Goal: Information Seeking & Learning: Learn about a topic

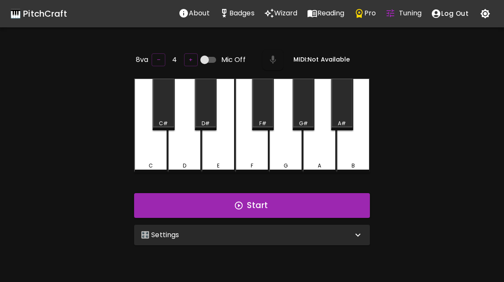
click at [274, 16] on p "Wizard" at bounding box center [286, 13] width 24 height 10
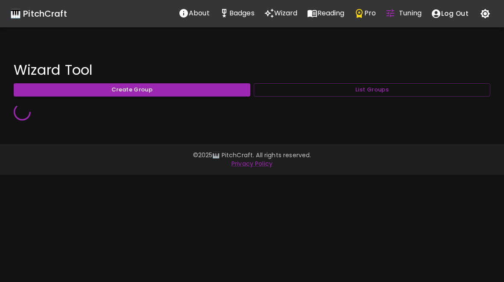
click at [406, 86] on button "List Groups" at bounding box center [372, 89] width 237 height 13
click at [401, 96] on button "List Groups" at bounding box center [372, 89] width 237 height 13
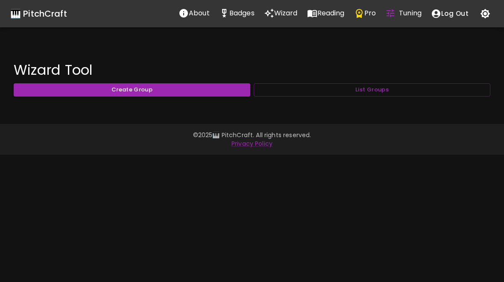
click at [405, 88] on button "List Groups" at bounding box center [372, 89] width 237 height 13
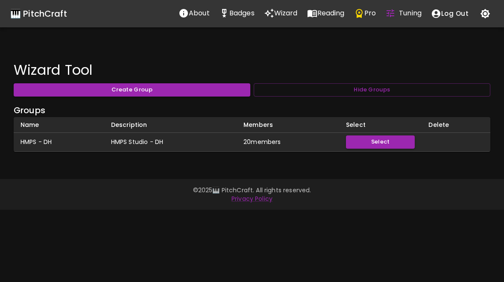
click at [390, 141] on button "Select" at bounding box center [380, 141] width 69 height 13
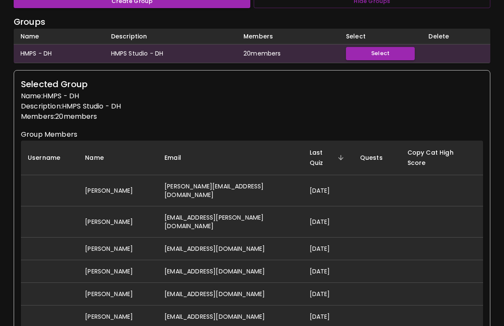
scroll to position [89, 0]
click at [268, 174] on td "david@hallmusicproductions.com" at bounding box center [230, 189] width 145 height 31
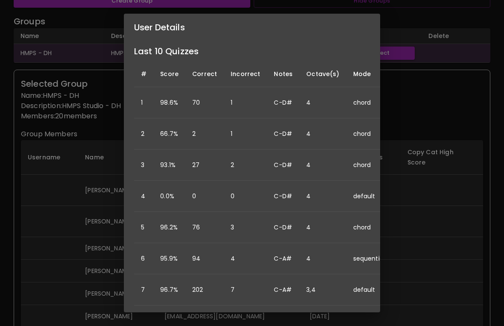
click at [418, 182] on div "User Details Name: David Hall Username: Email: david@hallmusicproductions.com D…" at bounding box center [252, 163] width 504 height 326
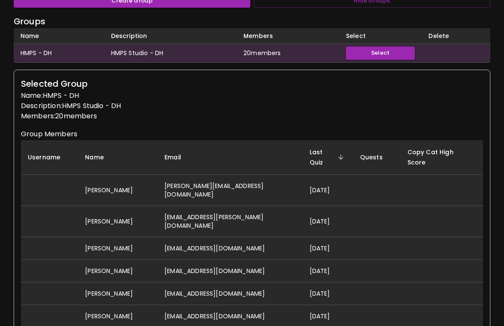
click at [412, 184] on td at bounding box center [442, 189] width 82 height 31
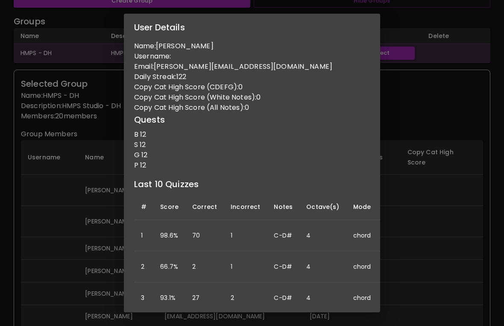
click at [424, 103] on div "User Details Name: David Hall Username: Email: david@hallmusicproductions.com D…" at bounding box center [252, 163] width 504 height 326
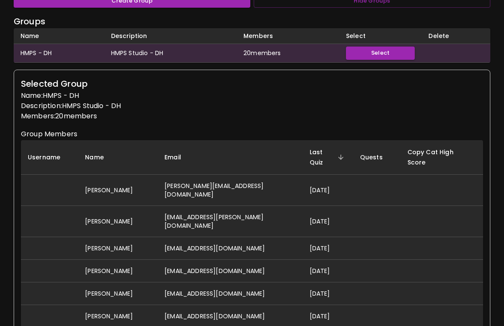
click at [404, 55] on button "Select" at bounding box center [380, 53] width 69 height 13
click at [453, 47] on td at bounding box center [456, 53] width 69 height 19
click at [455, 54] on td at bounding box center [456, 53] width 69 height 19
click at [462, 51] on td at bounding box center [456, 53] width 69 height 19
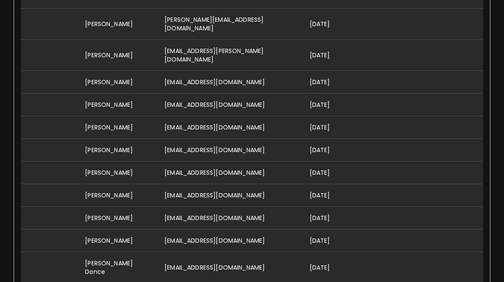
scroll to position [254, 0]
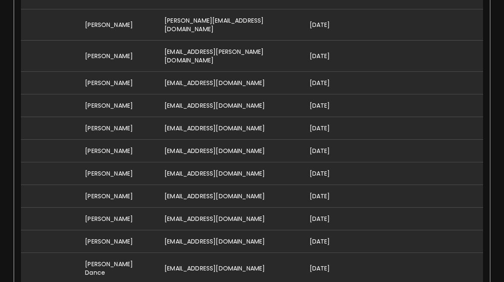
click at [235, 207] on td "berniebelmonti@gmail.com" at bounding box center [230, 218] width 145 height 23
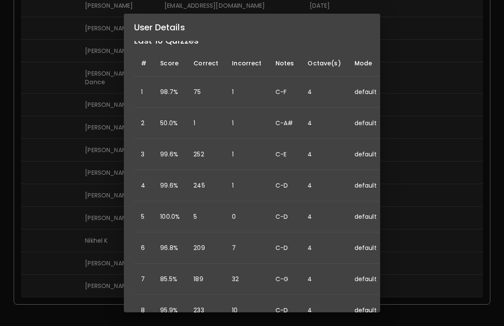
scroll to position [112, 0]
click at [406, 58] on div "User Details Name: Bernie Belmonti Username: Email: berniebelmonti@gmail.com Da…" at bounding box center [252, 163] width 504 height 326
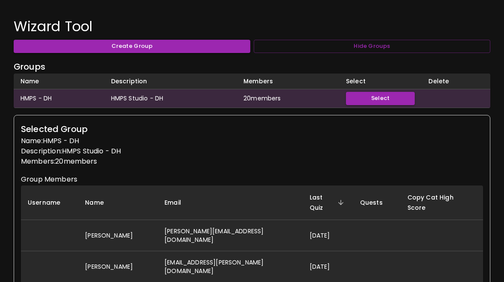
scroll to position [43, 0]
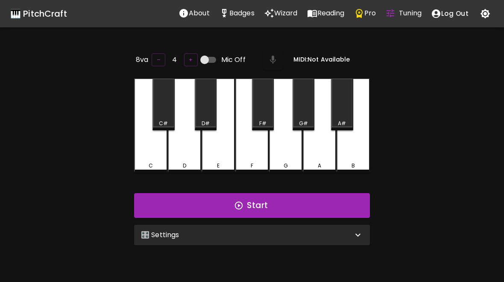
click at [278, 209] on button "Start" at bounding box center [252, 205] width 236 height 25
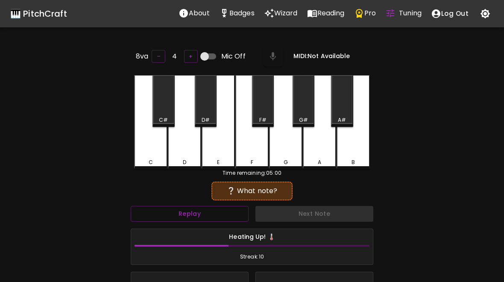
scroll to position [3, 0]
click at [219, 212] on button "Replay" at bounding box center [190, 214] width 118 height 16
click at [218, 148] on div "E" at bounding box center [218, 122] width 33 height 94
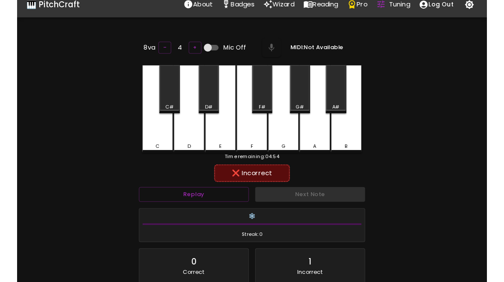
scroll to position [0, 0]
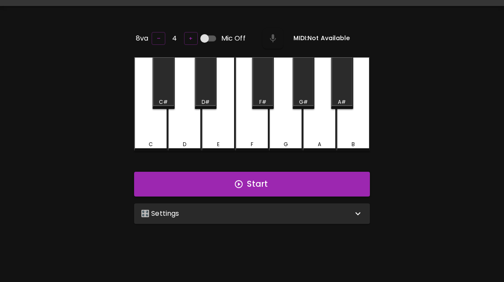
scroll to position [59, 0]
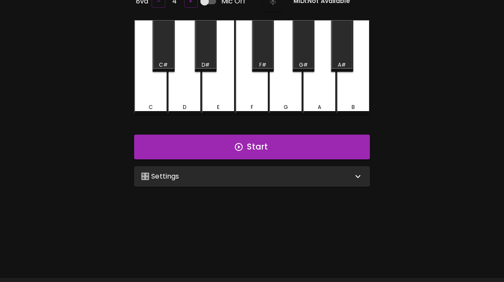
click at [294, 191] on div "8va – 4 + Mic Off MIDI: Not Available C C# D D# E F F# G G# A A# B Start 🎛️ Set…" at bounding box center [252, 130] width 256 height 282
click at [328, 175] on div "🎛️ Settings" at bounding box center [247, 176] width 212 height 10
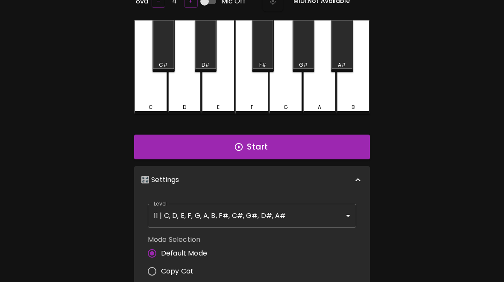
click at [323, 211] on body "🎹 PitchCraft About Badges Wizard Reading Pro Tuning Log Out 8va – 4 + Mic Off M…" at bounding box center [252, 224] width 504 height 566
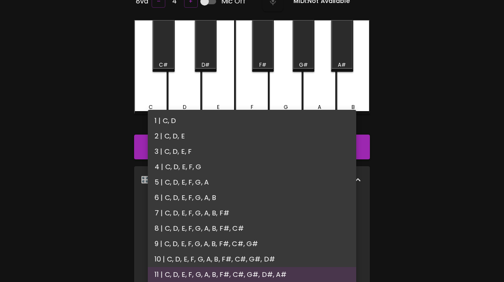
click at [195, 168] on li "4 | C, D, E, F, G" at bounding box center [252, 166] width 209 height 15
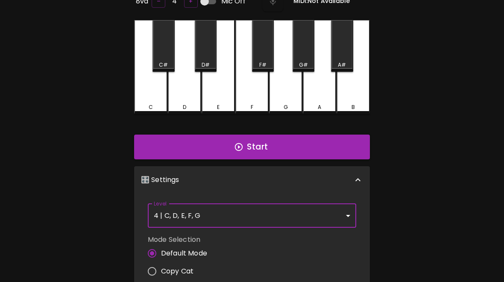
type input "7"
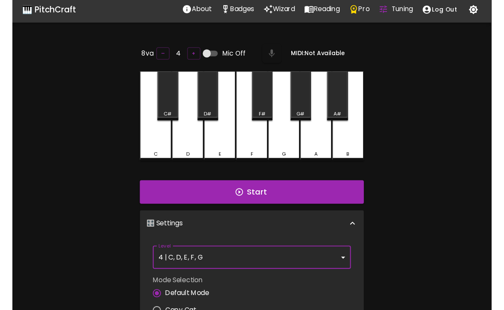
scroll to position [4, 0]
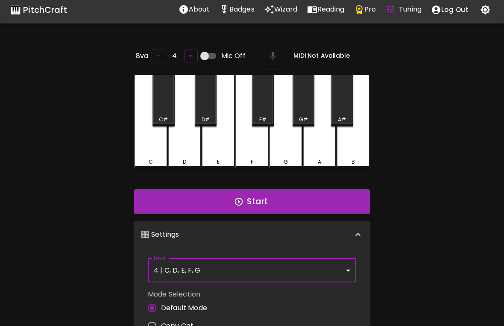
click at [344, 202] on button "Start" at bounding box center [252, 201] width 236 height 25
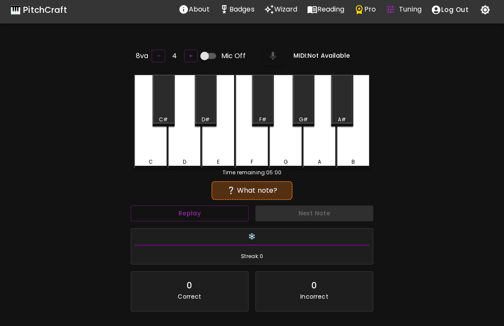
click at [283, 153] on div "G" at bounding box center [285, 122] width 33 height 94
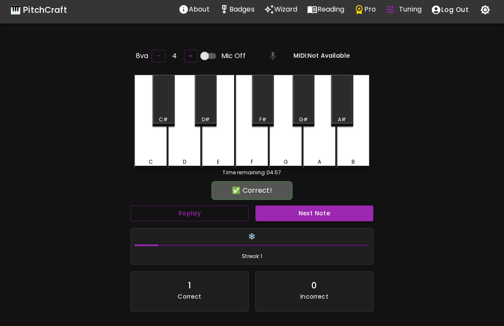
click at [289, 148] on div "G" at bounding box center [285, 122] width 33 height 94
click at [323, 212] on button "Next Note" at bounding box center [315, 214] width 118 height 16
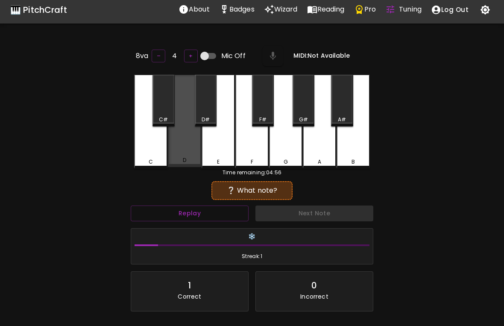
click at [182, 153] on div "D" at bounding box center [184, 121] width 33 height 92
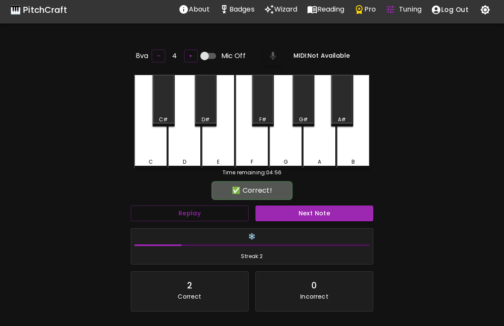
click at [322, 217] on button "Next Note" at bounding box center [315, 214] width 118 height 16
click at [290, 156] on div "G" at bounding box center [285, 122] width 33 height 94
click at [311, 212] on button "Next Note" at bounding box center [315, 214] width 118 height 16
click at [183, 158] on div "D" at bounding box center [184, 162] width 3 height 8
click at [297, 218] on button "Next Note" at bounding box center [315, 214] width 118 height 16
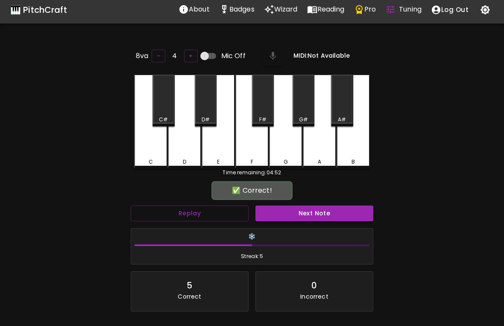
click at [219, 156] on div "E" at bounding box center [218, 122] width 33 height 94
click at [306, 218] on button "Next Note" at bounding box center [315, 214] width 118 height 16
click at [185, 154] on div "D" at bounding box center [184, 122] width 33 height 94
click at [303, 212] on button "Next Note" at bounding box center [315, 214] width 118 height 16
click at [296, 207] on button "Next Note" at bounding box center [315, 214] width 118 height 16
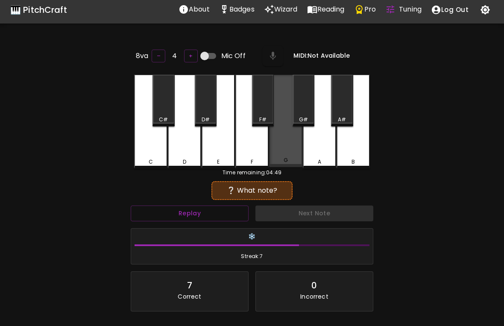
click at [303, 216] on button "Next Note" at bounding box center [315, 214] width 118 height 16
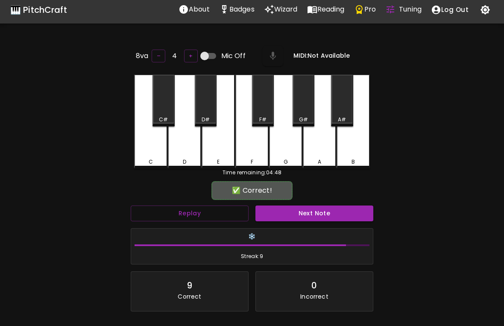
click at [146, 153] on div "C" at bounding box center [150, 122] width 33 height 94
click at [291, 218] on button "Next Note" at bounding box center [315, 214] width 118 height 16
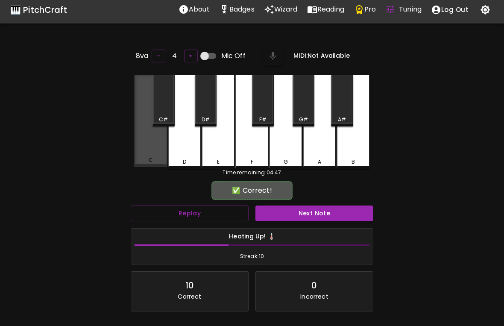
click at [155, 155] on div "C" at bounding box center [150, 121] width 33 height 92
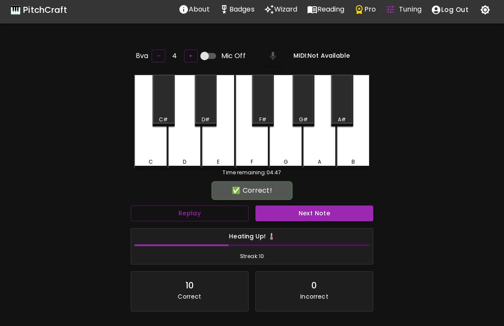
click at [302, 215] on button "Next Note" at bounding box center [315, 214] width 118 height 16
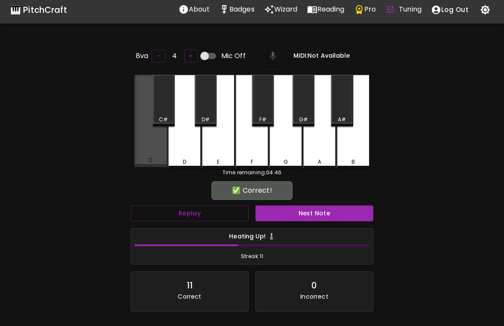
click at [143, 156] on div "C" at bounding box center [150, 121] width 33 height 92
click at [289, 206] on button "Next Note" at bounding box center [315, 214] width 118 height 16
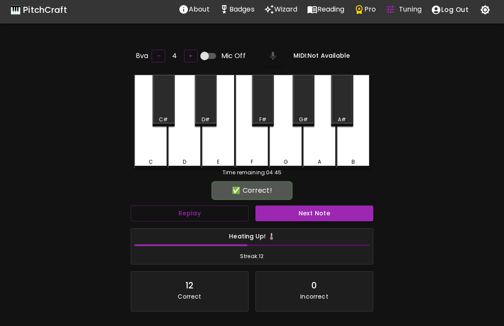
click at [218, 158] on div "E" at bounding box center [218, 162] width 3 height 8
click at [294, 209] on button "Next Note" at bounding box center [315, 214] width 118 height 16
click at [144, 156] on div "C" at bounding box center [150, 122] width 33 height 94
click at [293, 214] on button "Next Note" at bounding box center [315, 214] width 118 height 16
click at [254, 154] on div "F" at bounding box center [252, 122] width 33 height 94
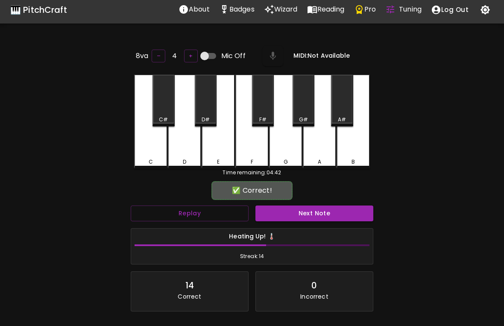
click at [300, 219] on button "Next Note" at bounding box center [315, 214] width 118 height 16
click at [290, 213] on button "Next Note" at bounding box center [315, 214] width 118 height 16
click at [145, 153] on div "C" at bounding box center [150, 122] width 33 height 94
click at [305, 210] on button "Next Note" at bounding box center [315, 214] width 118 height 16
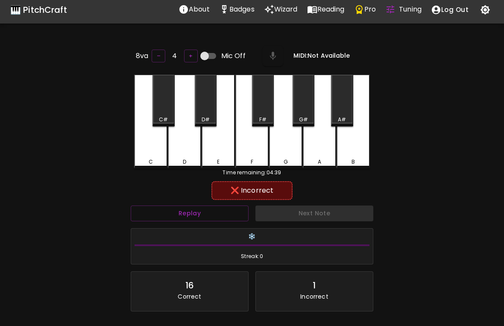
click at [183, 155] on div "D" at bounding box center [184, 122] width 33 height 94
click at [299, 210] on div "Next Note" at bounding box center [314, 213] width 125 height 23
click at [216, 158] on div "E" at bounding box center [219, 162] width 32 height 8
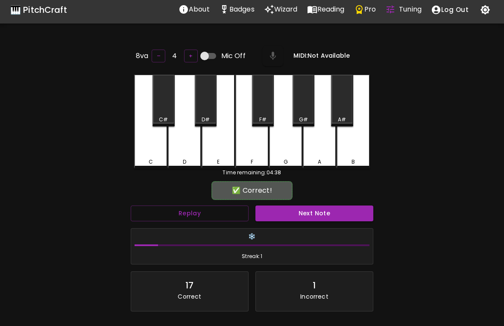
click at [306, 217] on button "Next Note" at bounding box center [315, 214] width 118 height 16
click at [308, 215] on button "Next Note" at bounding box center [315, 214] width 118 height 16
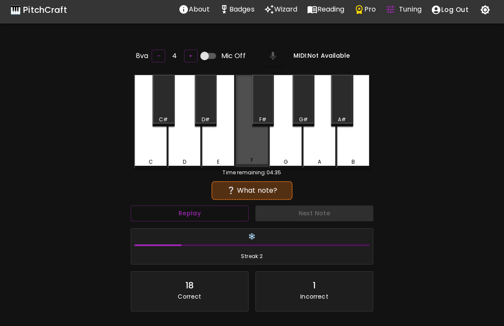
click at [294, 212] on button "Next Note" at bounding box center [315, 214] width 118 height 16
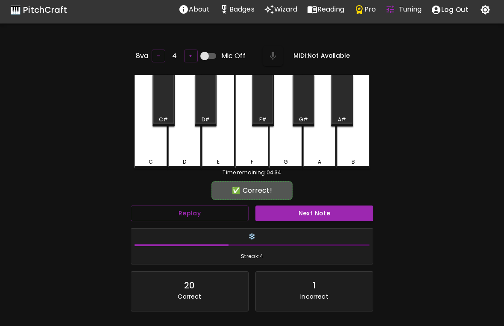
click at [153, 154] on div "C" at bounding box center [150, 122] width 33 height 94
click at [321, 211] on button "Next Note" at bounding box center [315, 214] width 118 height 16
click at [257, 156] on div "F" at bounding box center [252, 122] width 33 height 94
click at [302, 215] on button "Next Note" at bounding box center [315, 214] width 118 height 16
click at [156, 156] on div "C" at bounding box center [150, 122] width 33 height 94
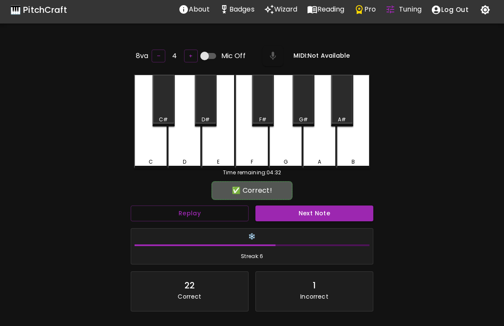
click at [295, 213] on button "Next Note" at bounding box center [315, 214] width 118 height 16
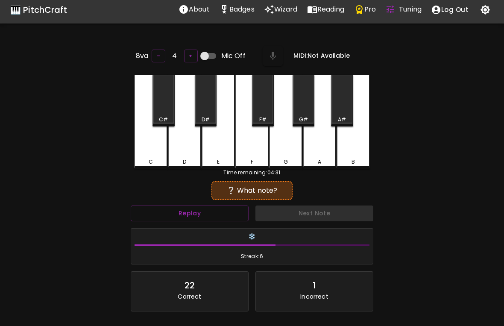
click at [187, 158] on div "D" at bounding box center [185, 162] width 32 height 8
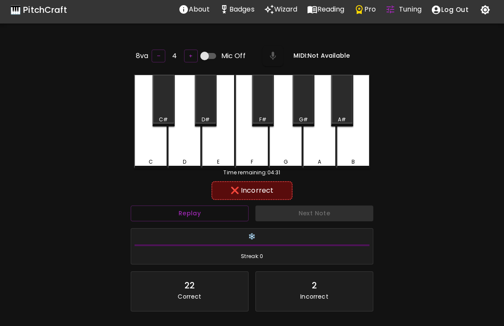
click at [310, 216] on div "Next Note" at bounding box center [314, 213] width 125 height 23
click at [219, 213] on button "Replay" at bounding box center [190, 214] width 118 height 16
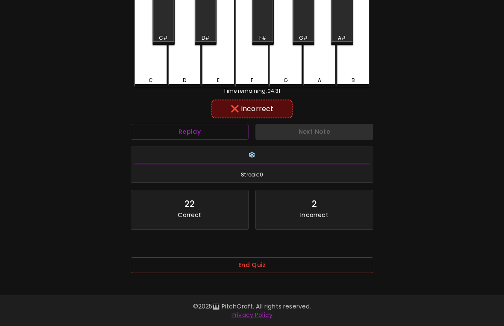
scroll to position [94, 0]
click at [329, 257] on button "End Quiz" at bounding box center [252, 265] width 243 height 16
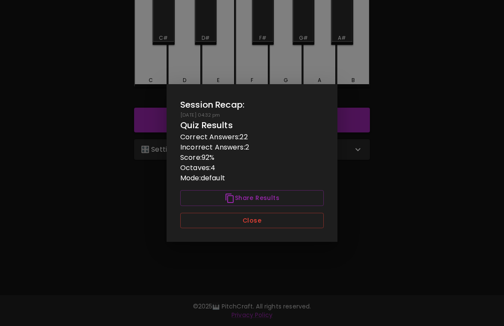
click at [277, 218] on button "Close" at bounding box center [252, 221] width 144 height 16
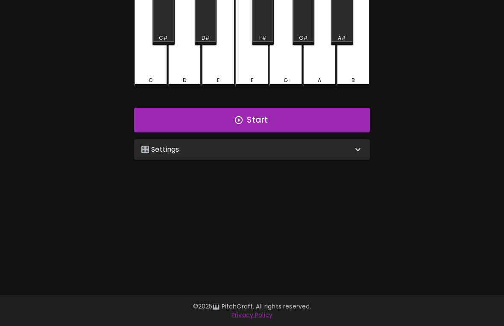
click at [312, 110] on button "Start" at bounding box center [252, 120] width 236 height 25
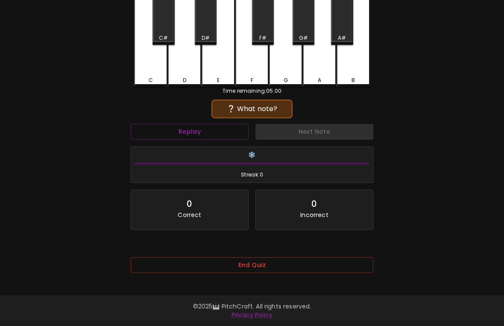
click at [286, 62] on div "G" at bounding box center [285, 40] width 33 height 94
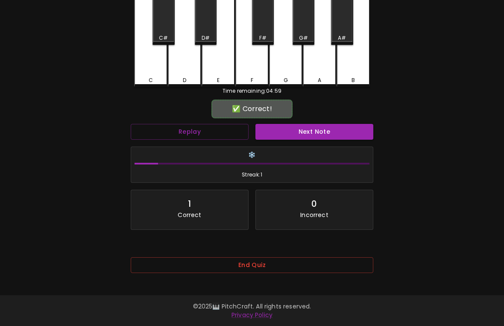
click at [327, 124] on button "Next Note" at bounding box center [315, 132] width 118 height 16
click at [156, 65] on div "C" at bounding box center [150, 40] width 33 height 94
click at [328, 127] on button "Next Note" at bounding box center [315, 132] width 118 height 16
click at [224, 61] on div "E" at bounding box center [218, 40] width 33 height 94
click at [311, 127] on button "Next Note" at bounding box center [315, 132] width 118 height 16
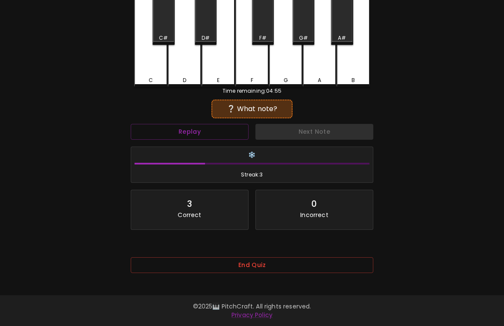
click at [290, 59] on div "G" at bounding box center [285, 40] width 33 height 94
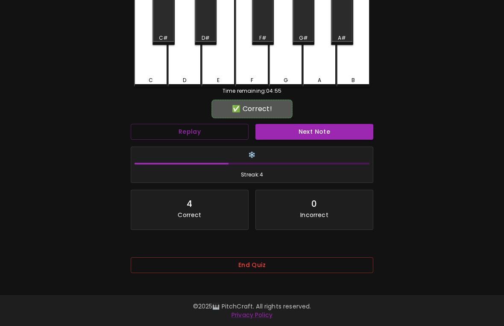
click at [324, 124] on button "Next Note" at bounding box center [315, 132] width 118 height 16
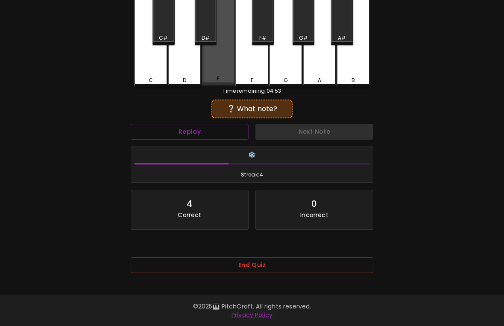
click at [217, 64] on div "E" at bounding box center [218, 39] width 33 height 92
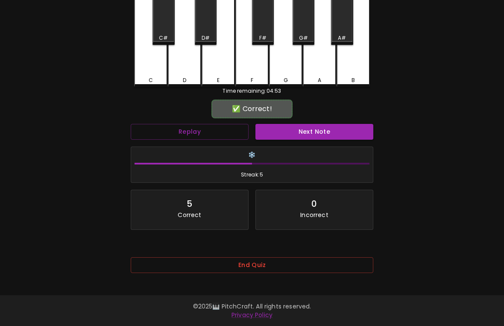
click at [312, 125] on button "Next Note" at bounding box center [315, 132] width 118 height 16
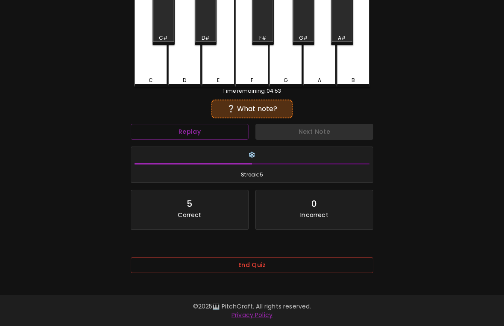
click at [155, 65] on div "C" at bounding box center [150, 40] width 33 height 94
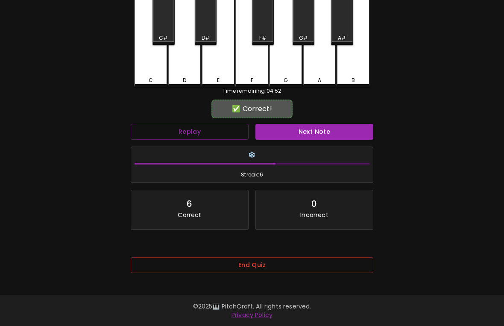
click at [310, 128] on button "Next Note" at bounding box center [315, 132] width 118 height 16
click at [194, 61] on div "D" at bounding box center [184, 40] width 33 height 94
click at [314, 124] on button "Next Note" at bounding box center [315, 132] width 118 height 16
click at [187, 62] on div "D" at bounding box center [184, 40] width 33 height 94
click at [299, 124] on button "Next Note" at bounding box center [315, 132] width 118 height 16
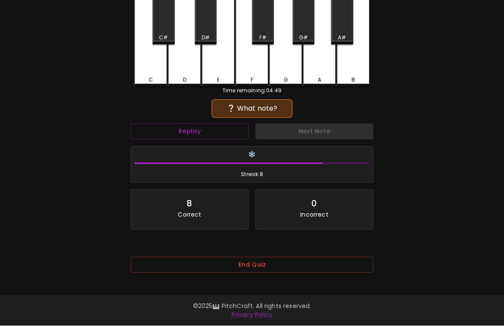
scroll to position [54, 0]
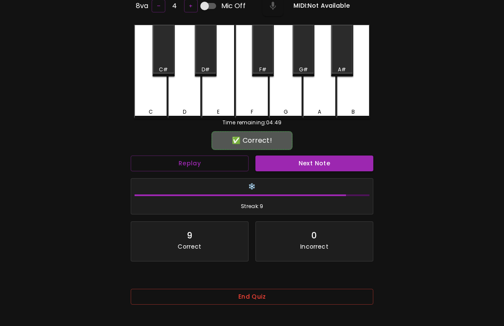
click at [251, 88] on div "F" at bounding box center [252, 72] width 33 height 94
click at [319, 166] on button "Next Note" at bounding box center [315, 164] width 118 height 16
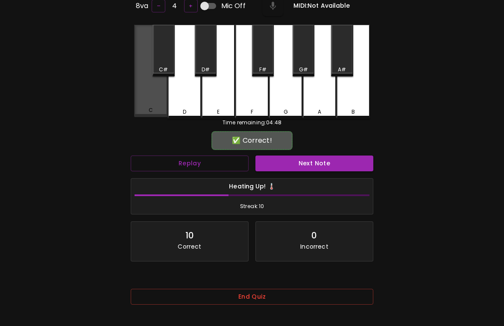
click at [153, 101] on div "C" at bounding box center [150, 71] width 33 height 92
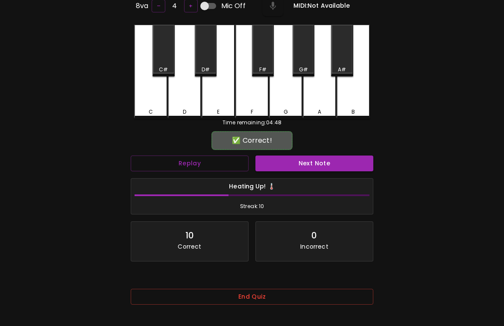
click at [317, 160] on button "Next Note" at bounding box center [315, 164] width 118 height 16
click at [222, 108] on div "E" at bounding box center [219, 112] width 32 height 8
click at [299, 168] on button "Next Note" at bounding box center [315, 164] width 118 height 16
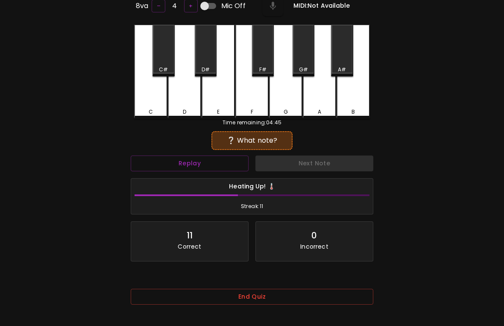
click at [186, 104] on div "D" at bounding box center [184, 72] width 33 height 94
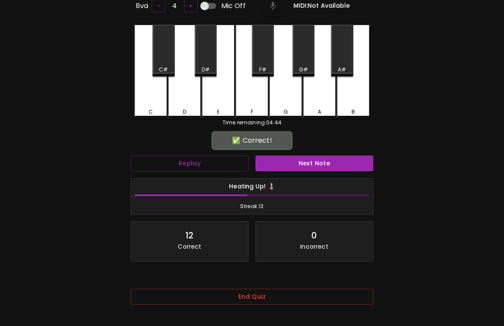
click at [300, 169] on button "Next Note" at bounding box center [315, 164] width 118 height 16
click at [222, 106] on div "E" at bounding box center [218, 72] width 33 height 94
click at [305, 166] on button "Next Note" at bounding box center [315, 164] width 118 height 16
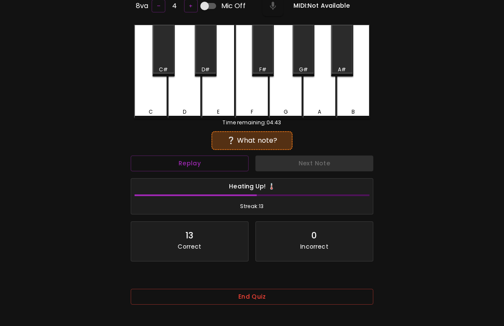
click at [183, 104] on div "D" at bounding box center [184, 72] width 33 height 94
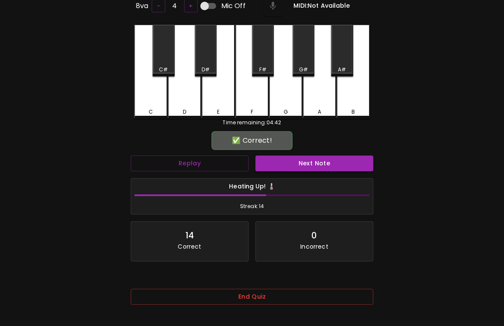
click at [305, 164] on button "Next Note" at bounding box center [315, 164] width 118 height 16
click at [149, 108] on div "C" at bounding box center [151, 112] width 4 height 8
click at [315, 179] on div "Heating Up! 🌡️ Streak: 15" at bounding box center [252, 197] width 242 height 36
click at [310, 156] on button "Next Note" at bounding box center [315, 164] width 118 height 16
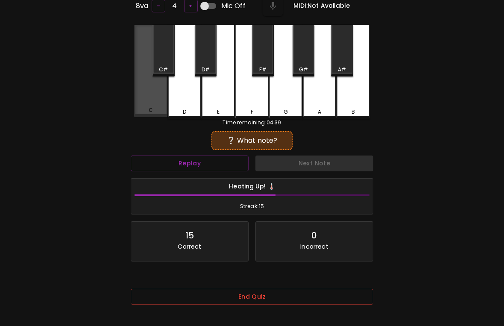
click at [150, 100] on div "C" at bounding box center [150, 71] width 33 height 92
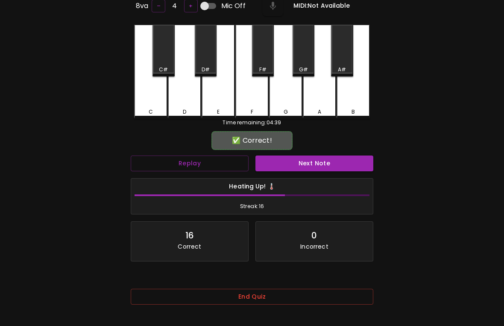
click at [324, 163] on button "Next Note" at bounding box center [315, 164] width 118 height 16
click at [254, 103] on div "F" at bounding box center [252, 72] width 33 height 94
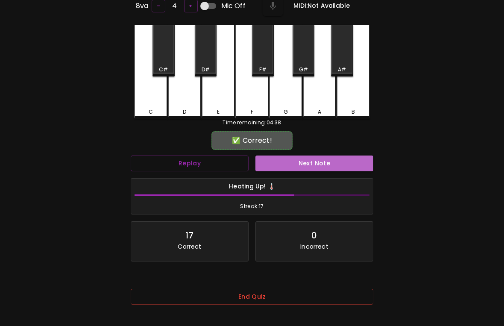
click at [320, 168] on button "Next Note" at bounding box center [315, 164] width 118 height 16
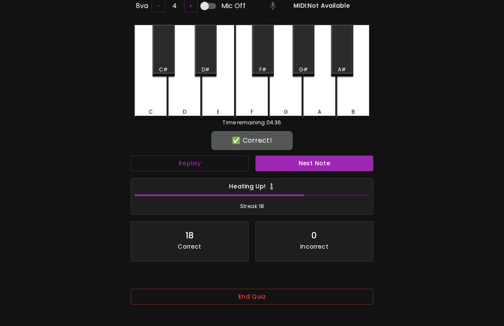
click at [152, 105] on div "C" at bounding box center [150, 72] width 33 height 94
click at [311, 163] on button "Next Note" at bounding box center [315, 164] width 118 height 16
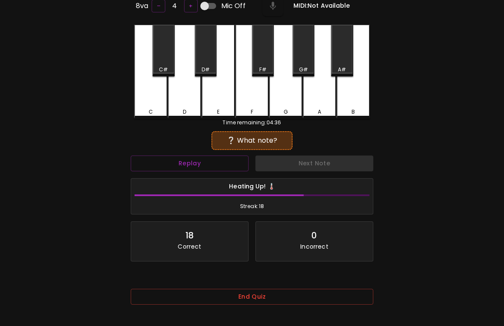
click at [252, 103] on div "F" at bounding box center [252, 72] width 33 height 94
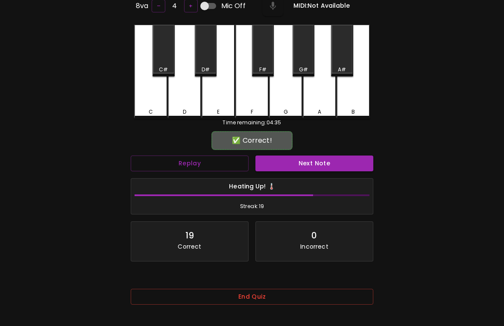
click at [305, 162] on button "Next Note" at bounding box center [315, 164] width 118 height 16
click at [142, 104] on div "C" at bounding box center [150, 72] width 33 height 94
click at [305, 165] on button "Next Note" at bounding box center [315, 164] width 118 height 16
click at [280, 103] on div "G" at bounding box center [285, 72] width 33 height 94
click at [304, 166] on button "Next Note" at bounding box center [315, 164] width 118 height 16
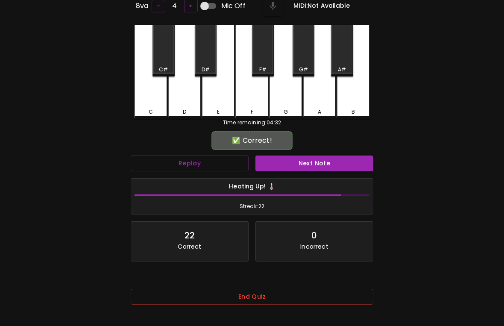
click at [303, 159] on button "Next Note" at bounding box center [315, 164] width 118 height 16
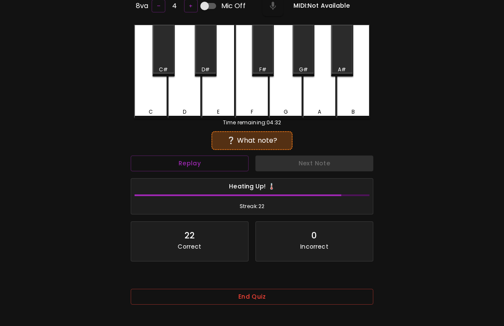
click at [188, 103] on div "D" at bounding box center [184, 72] width 33 height 94
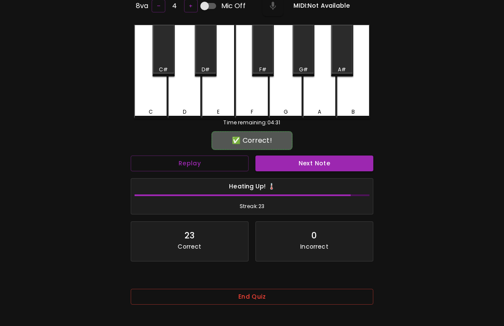
click at [304, 161] on button "Next Note" at bounding box center [315, 164] width 118 height 16
click at [190, 103] on div "D" at bounding box center [184, 72] width 33 height 94
click at [302, 162] on button "Next Note" at bounding box center [315, 164] width 118 height 16
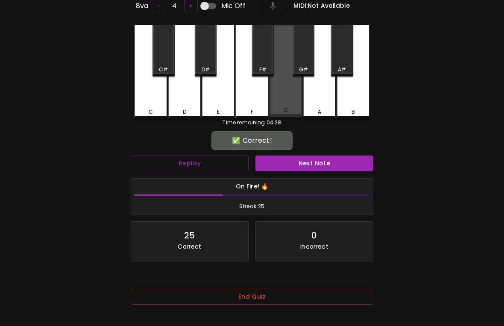
click at [280, 104] on div "G" at bounding box center [285, 71] width 33 height 92
click at [293, 163] on button "Next Note" at bounding box center [315, 164] width 118 height 16
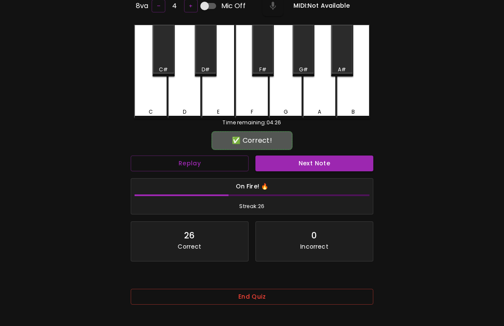
click at [221, 102] on div "E" at bounding box center [218, 72] width 33 height 94
click at [298, 165] on button "Next Note" at bounding box center [315, 164] width 118 height 16
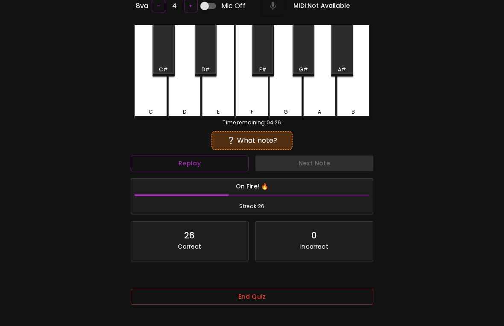
click at [194, 101] on div "D" at bounding box center [184, 72] width 33 height 94
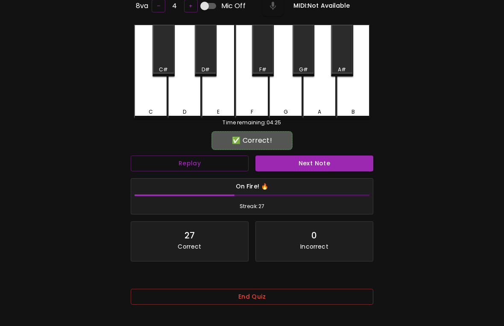
click at [308, 169] on button "Next Note" at bounding box center [315, 164] width 118 height 16
click at [297, 167] on button "Next Note" at bounding box center [315, 164] width 118 height 16
click at [299, 160] on button "Next Note" at bounding box center [315, 164] width 118 height 16
click at [221, 104] on div "E" at bounding box center [218, 72] width 33 height 94
click at [306, 165] on button "Next Note" at bounding box center [315, 164] width 118 height 16
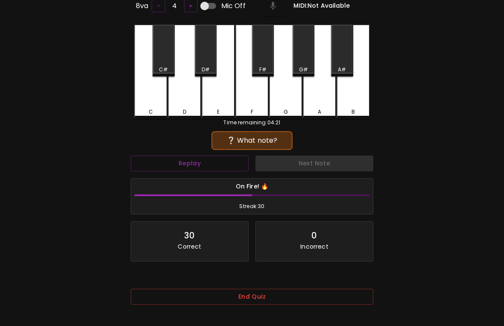
click at [153, 108] on div "C" at bounding box center [151, 112] width 32 height 8
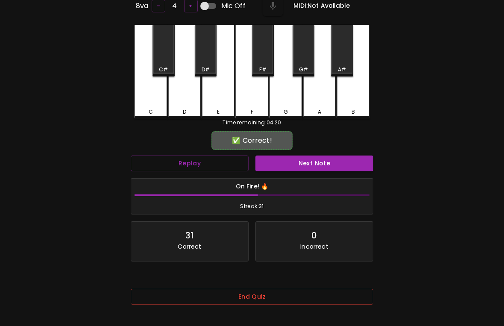
click at [309, 165] on button "Next Note" at bounding box center [315, 164] width 118 height 16
click at [222, 105] on div "E" at bounding box center [218, 72] width 33 height 94
click at [301, 166] on button "Next Note" at bounding box center [315, 164] width 118 height 16
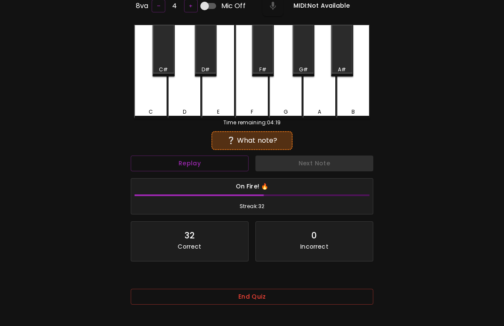
click at [262, 106] on div "F" at bounding box center [252, 72] width 33 height 94
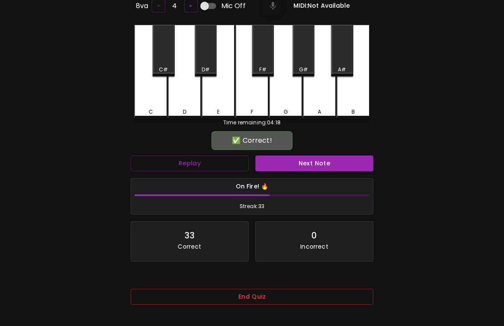
click at [309, 167] on button "Next Note" at bounding box center [315, 164] width 118 height 16
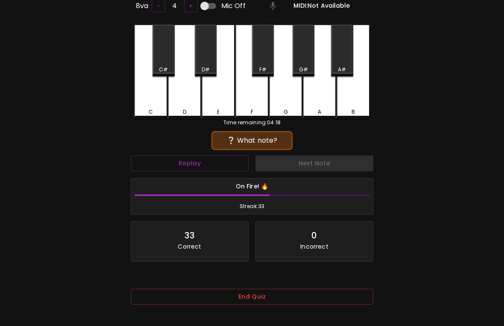
click at [155, 108] on div "C" at bounding box center [151, 112] width 32 height 8
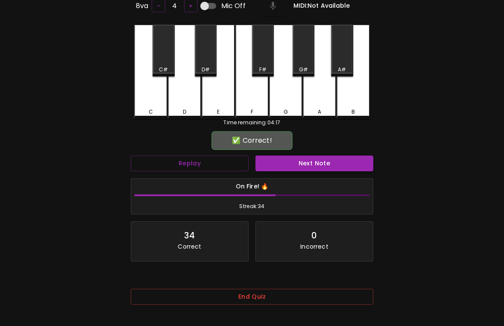
click at [313, 168] on button "Next Note" at bounding box center [315, 164] width 118 height 16
click at [255, 103] on div "F" at bounding box center [252, 72] width 33 height 94
click at [289, 159] on button "Next Note" at bounding box center [315, 164] width 118 height 16
click at [218, 105] on div "E" at bounding box center [218, 72] width 33 height 94
click at [311, 165] on button "Next Note" at bounding box center [315, 164] width 118 height 16
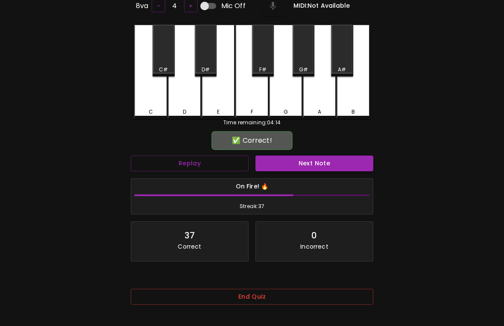
click at [185, 104] on div "D" at bounding box center [184, 72] width 33 height 94
click at [305, 159] on button "Next Note" at bounding box center [315, 164] width 118 height 16
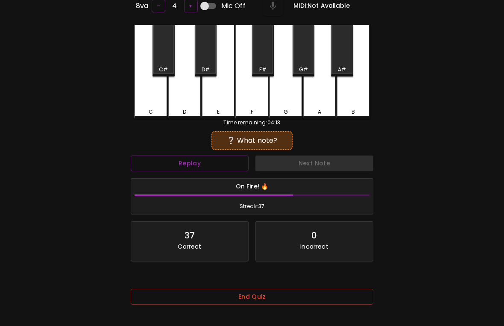
click at [216, 103] on div "E" at bounding box center [218, 72] width 33 height 94
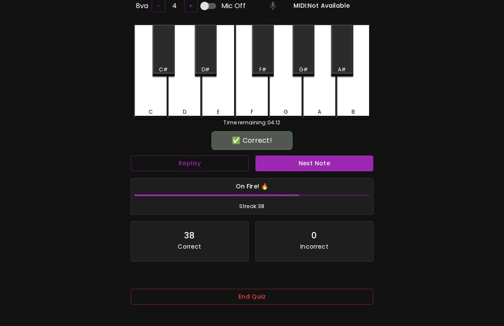
click at [309, 158] on button "Next Note" at bounding box center [315, 164] width 118 height 16
click at [190, 103] on div "D" at bounding box center [184, 72] width 33 height 94
click at [315, 166] on button "Next Note" at bounding box center [315, 164] width 118 height 16
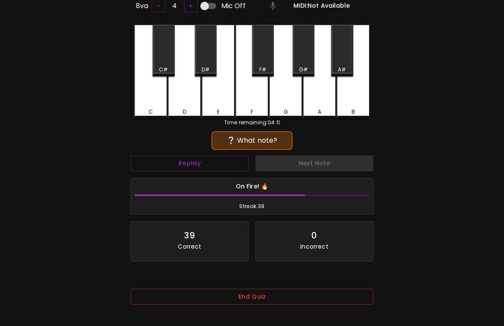
click at [147, 111] on div "C" at bounding box center [151, 112] width 32 height 8
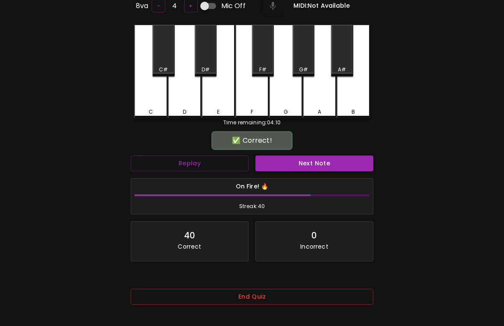
click at [313, 167] on button "Next Note" at bounding box center [315, 164] width 118 height 16
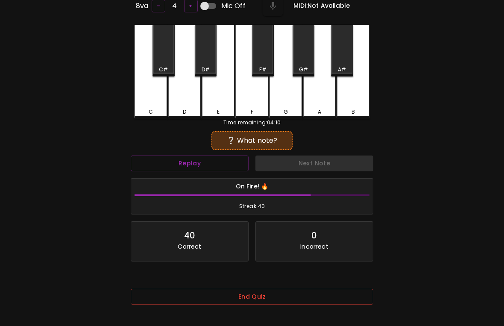
click at [292, 108] on div "G" at bounding box center [286, 112] width 32 height 8
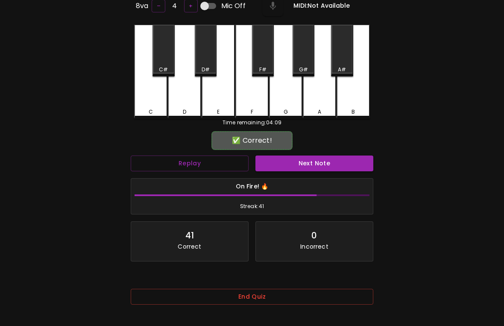
click at [323, 175] on div "On Fire! 🔥 Streak: 41" at bounding box center [252, 197] width 250 height 44
click at [334, 160] on button "Next Note" at bounding box center [315, 164] width 118 height 16
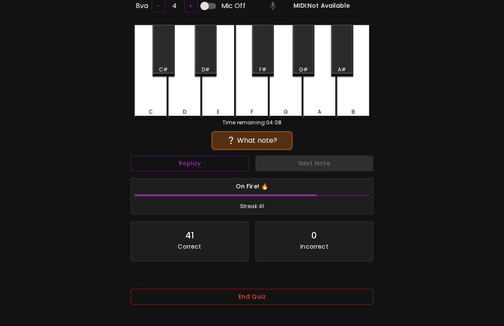
click at [221, 104] on div "E" at bounding box center [218, 72] width 33 height 94
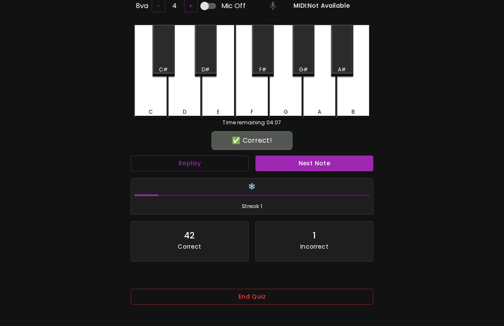
click at [256, 108] on div "F" at bounding box center [252, 112] width 32 height 8
click at [324, 165] on button "Next Note" at bounding box center [315, 164] width 118 height 16
click at [186, 108] on div "D" at bounding box center [184, 112] width 3 height 8
click at [322, 166] on button "Next Note" at bounding box center [315, 164] width 118 height 16
click at [289, 102] on div "G" at bounding box center [285, 72] width 33 height 94
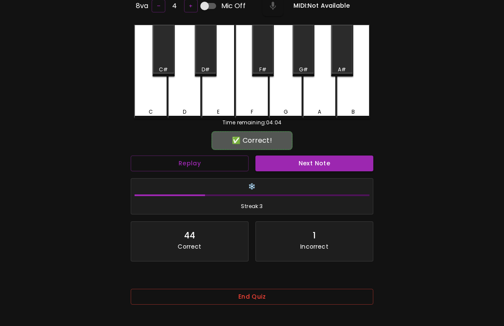
click at [306, 156] on button "Next Note" at bounding box center [315, 164] width 118 height 16
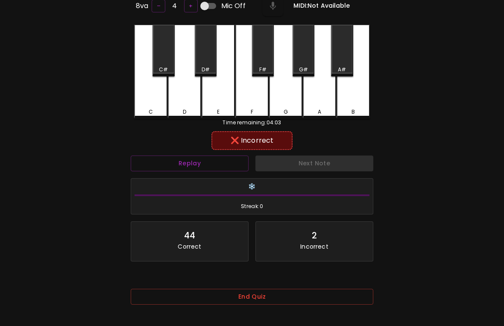
click at [255, 108] on div "F" at bounding box center [252, 112] width 32 height 8
click at [314, 168] on div "Next Note" at bounding box center [314, 163] width 125 height 23
click at [300, 282] on button "End Quiz" at bounding box center [252, 297] width 243 height 16
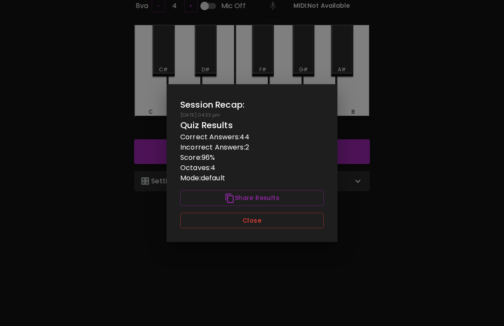
click at [271, 229] on button "Close" at bounding box center [252, 221] width 144 height 16
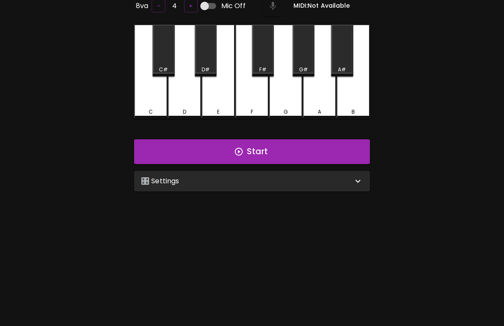
click at [294, 153] on button "Start" at bounding box center [252, 151] width 236 height 25
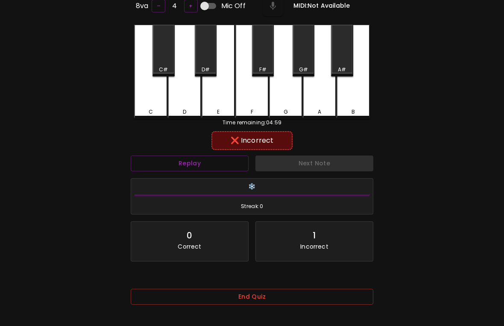
click at [182, 102] on div "D" at bounding box center [184, 72] width 33 height 94
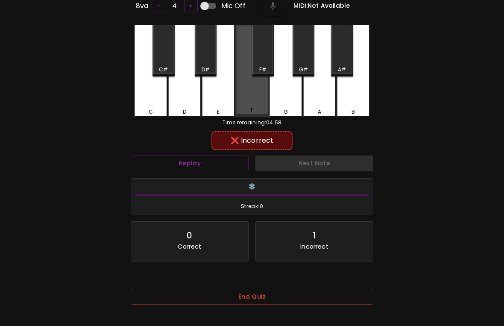
click at [254, 100] on div "F" at bounding box center [252, 71] width 33 height 92
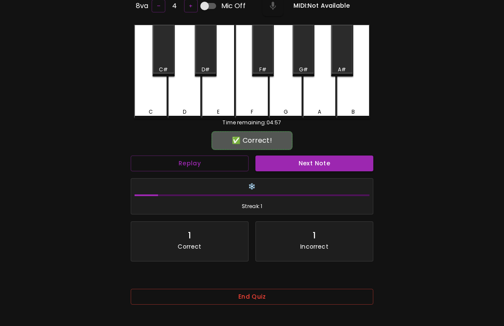
click at [226, 108] on div "E" at bounding box center [219, 112] width 32 height 8
click at [351, 167] on button "Next Note" at bounding box center [315, 164] width 118 height 16
click at [349, 175] on div "❄️ Streak: 2" at bounding box center [252, 197] width 250 height 44
click at [350, 165] on button "Next Note" at bounding box center [315, 164] width 118 height 16
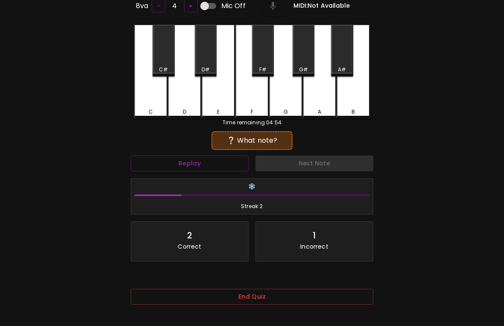
click at [340, 162] on button "Next Note" at bounding box center [315, 164] width 118 height 16
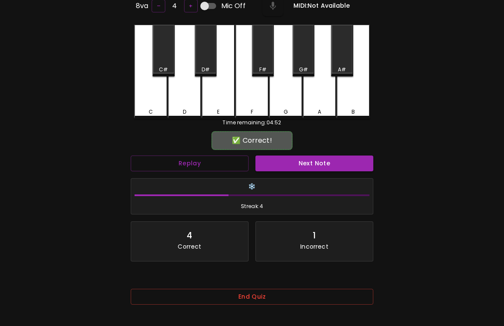
click at [325, 163] on button "Next Note" at bounding box center [315, 164] width 118 height 16
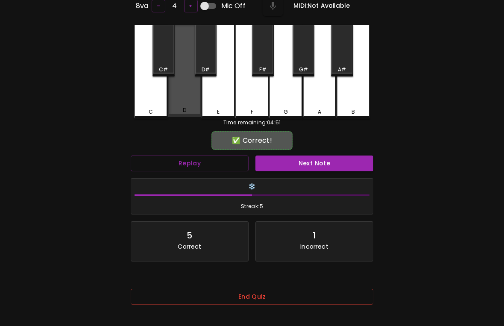
click at [326, 160] on button "Next Note" at bounding box center [315, 164] width 118 height 16
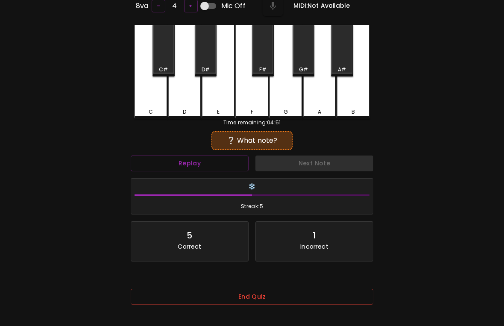
click at [318, 165] on button "Next Note" at bounding box center [315, 164] width 118 height 16
click at [317, 166] on button "Next Note" at bounding box center [315, 164] width 118 height 16
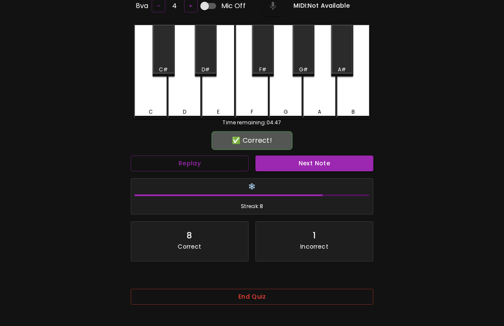
click at [307, 167] on button "Next Note" at bounding box center [315, 164] width 118 height 16
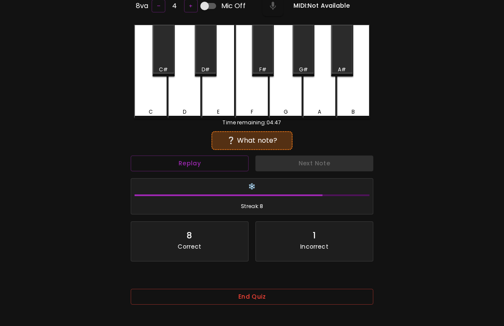
click at [155, 106] on div "C" at bounding box center [150, 72] width 33 height 94
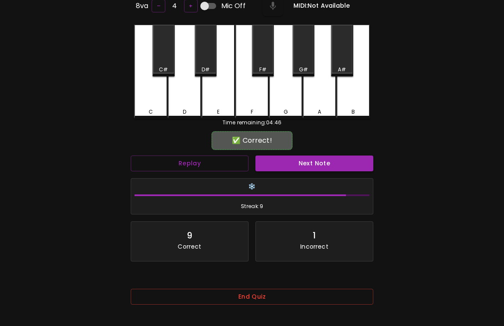
click at [320, 169] on button "Next Note" at bounding box center [315, 164] width 118 height 16
click at [193, 109] on div "D" at bounding box center [185, 112] width 32 height 8
click at [302, 165] on button "Next Note" at bounding box center [315, 164] width 118 height 16
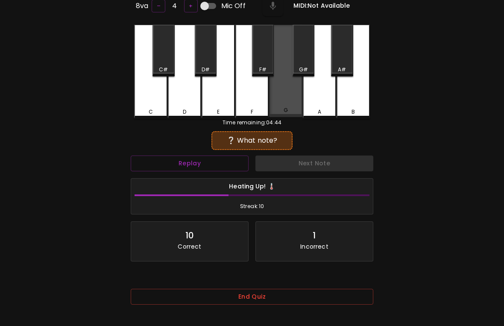
click at [289, 103] on div "G" at bounding box center [285, 71] width 33 height 92
click at [308, 165] on button "Next Note" at bounding box center [315, 164] width 118 height 16
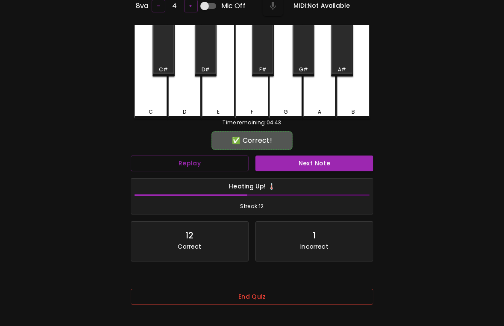
click at [256, 102] on div "F" at bounding box center [252, 72] width 33 height 94
click at [301, 161] on button "Next Note" at bounding box center [315, 164] width 118 height 16
click at [142, 103] on div "C" at bounding box center [150, 72] width 33 height 94
click at [295, 160] on button "Next Note" at bounding box center [315, 164] width 118 height 16
click at [297, 168] on button "Next Note" at bounding box center [315, 164] width 118 height 16
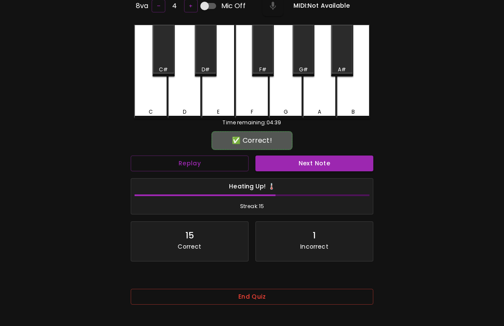
click at [148, 102] on div "C" at bounding box center [150, 72] width 33 height 94
click at [296, 165] on button "Next Note" at bounding box center [315, 164] width 118 height 16
click at [221, 109] on div "E" at bounding box center [219, 112] width 32 height 8
click at [306, 165] on button "Next Note" at bounding box center [315, 164] width 118 height 16
click at [186, 108] on div "D" at bounding box center [184, 112] width 3 height 8
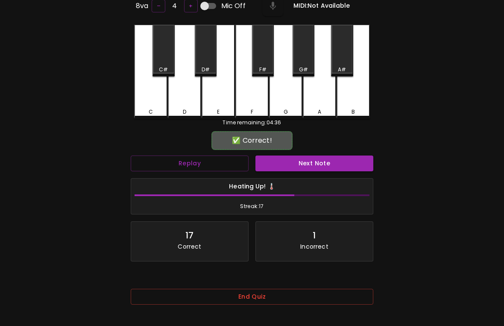
click at [305, 164] on button "Next Note" at bounding box center [315, 164] width 118 height 16
click at [260, 110] on div "F" at bounding box center [252, 112] width 32 height 8
click at [304, 162] on button "Next Note" at bounding box center [315, 164] width 118 height 16
click at [253, 104] on div "F" at bounding box center [252, 72] width 33 height 94
click at [301, 162] on button "Next Note" at bounding box center [315, 164] width 118 height 16
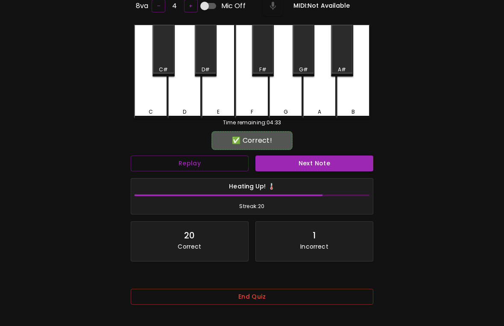
click at [304, 163] on button "Next Note" at bounding box center [315, 164] width 118 height 16
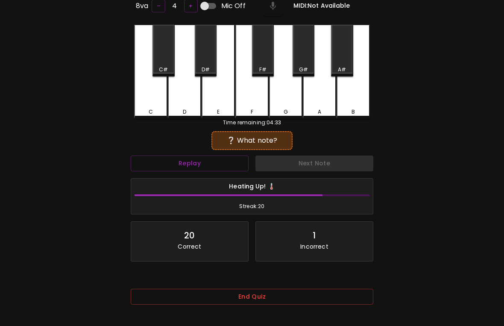
click at [221, 108] on div "E" at bounding box center [219, 112] width 32 height 8
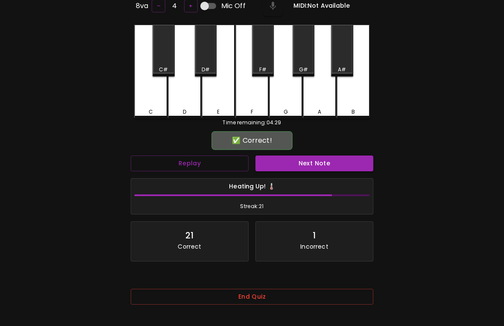
click at [301, 159] on button "Next Note" at bounding box center [315, 164] width 118 height 16
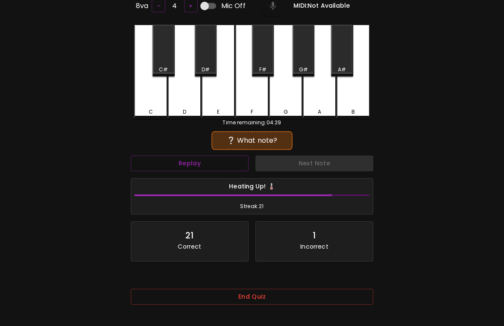
click at [289, 103] on div "G" at bounding box center [285, 72] width 33 height 94
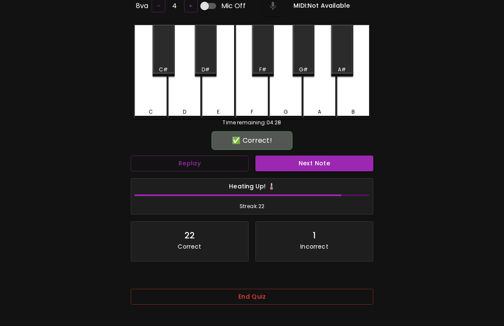
click at [309, 168] on button "Next Note" at bounding box center [315, 164] width 118 height 16
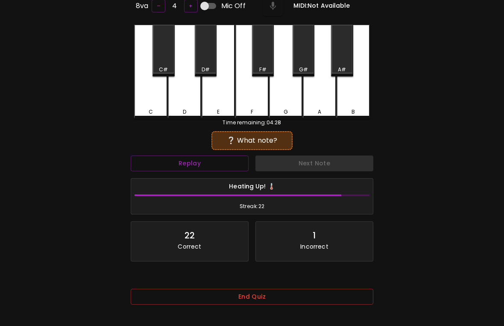
click at [154, 111] on div "C" at bounding box center [151, 112] width 32 height 8
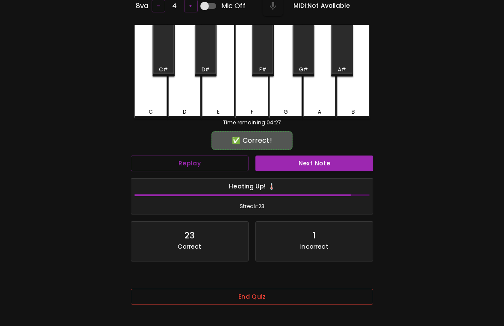
click at [302, 168] on button "Next Note" at bounding box center [315, 164] width 118 height 16
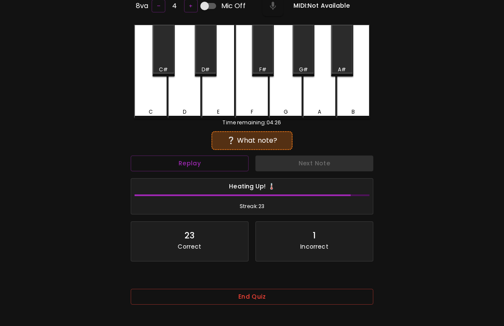
click at [224, 108] on div "E" at bounding box center [219, 112] width 32 height 8
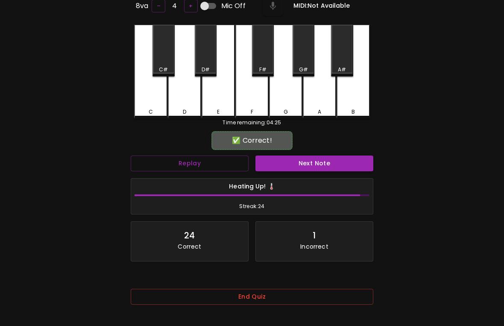
click at [308, 165] on button "Next Note" at bounding box center [315, 164] width 118 height 16
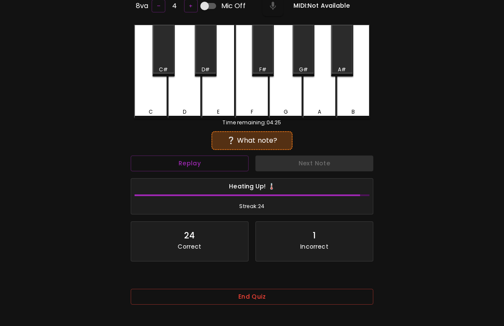
click at [188, 104] on div "D" at bounding box center [184, 72] width 33 height 94
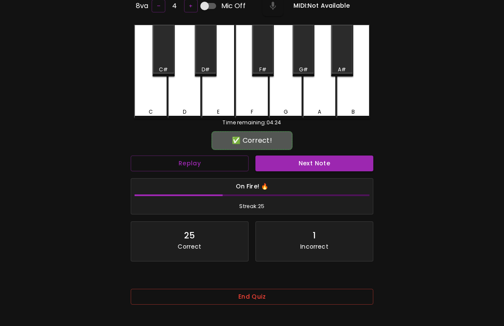
click at [308, 159] on button "Next Note" at bounding box center [315, 164] width 118 height 16
click at [222, 99] on div "E" at bounding box center [218, 72] width 33 height 94
click at [304, 165] on button "Next Note" at bounding box center [315, 164] width 118 height 16
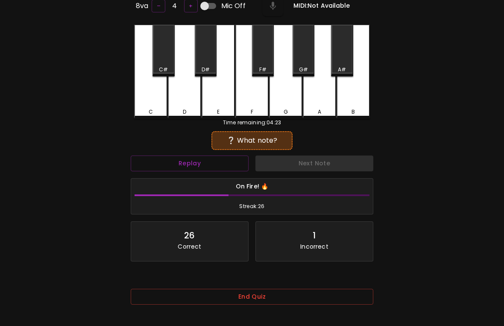
click at [188, 108] on div "D" at bounding box center [185, 112] width 32 height 8
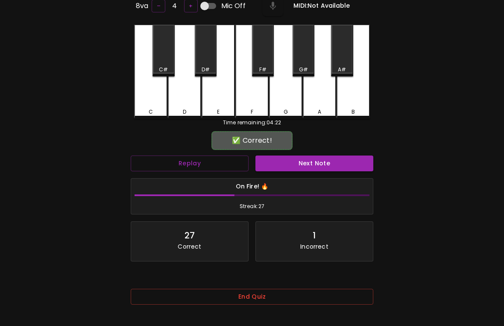
click at [302, 169] on button "Next Note" at bounding box center [315, 164] width 118 height 16
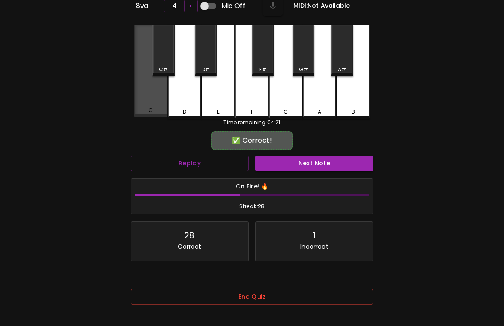
click at [149, 106] on div "C" at bounding box center [150, 71] width 33 height 92
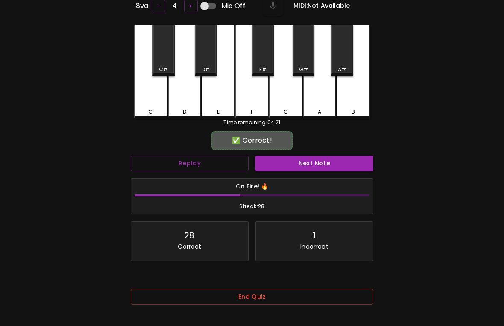
click at [301, 167] on button "Next Note" at bounding box center [315, 164] width 118 height 16
click at [194, 108] on div "D" at bounding box center [185, 112] width 32 height 8
click at [305, 156] on button "Next Note" at bounding box center [315, 164] width 118 height 16
click at [220, 103] on div "E" at bounding box center [218, 72] width 33 height 94
click at [297, 165] on button "Next Note" at bounding box center [315, 164] width 118 height 16
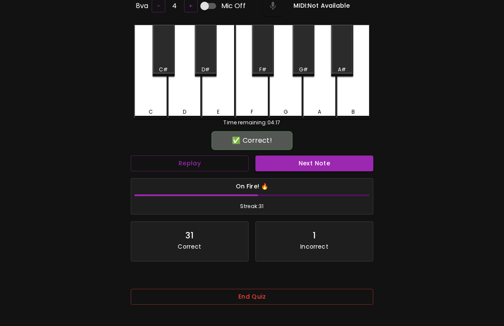
click at [262, 102] on div "F" at bounding box center [252, 72] width 33 height 94
click at [308, 167] on button "Next Note" at bounding box center [315, 164] width 118 height 16
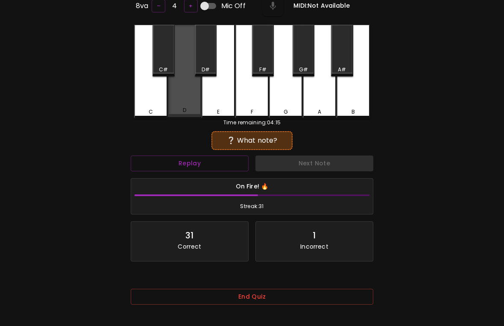
click at [190, 108] on div "D" at bounding box center [185, 110] width 32 height 8
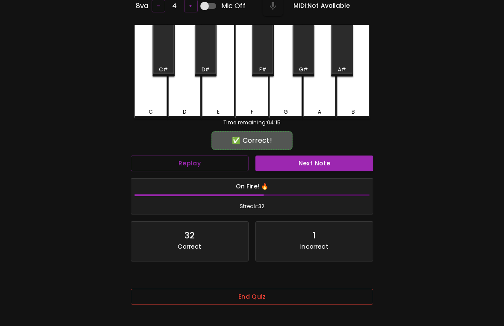
click at [297, 162] on button "Next Note" at bounding box center [315, 164] width 118 height 16
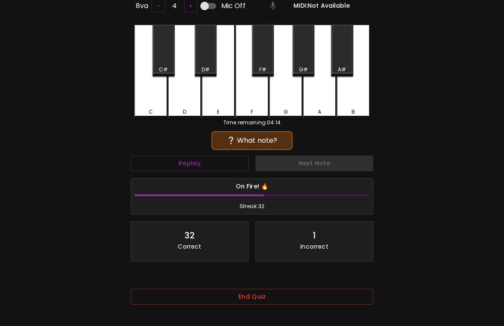
click at [255, 109] on div "F" at bounding box center [252, 112] width 32 height 8
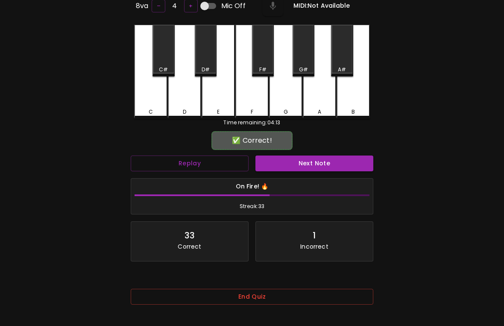
click at [300, 159] on button "Next Note" at bounding box center [315, 164] width 118 height 16
click at [307, 160] on button "Next Note" at bounding box center [315, 164] width 118 height 16
click at [186, 105] on div "D" at bounding box center [184, 72] width 33 height 94
click at [304, 162] on button "Next Note" at bounding box center [315, 164] width 118 height 16
click at [218, 109] on div "E" at bounding box center [218, 112] width 3 height 8
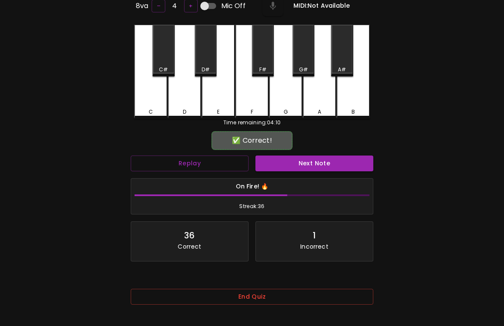
click at [309, 163] on button "Next Note" at bounding box center [315, 164] width 118 height 16
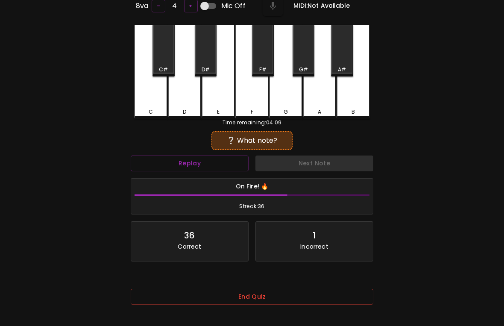
click at [289, 108] on div "G" at bounding box center [286, 112] width 32 height 8
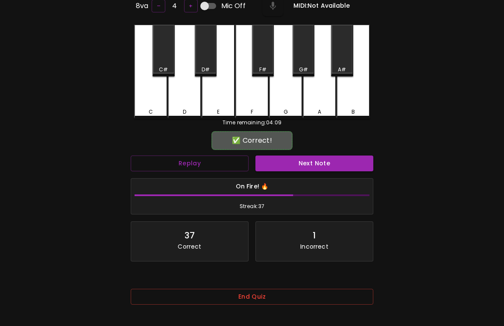
click at [306, 158] on button "Next Note" at bounding box center [315, 164] width 118 height 16
click at [255, 106] on div "F" at bounding box center [252, 72] width 33 height 94
click at [331, 175] on div "On Fire! 🔥 Streak: 38" at bounding box center [252, 197] width 250 height 44
click at [332, 167] on button "Next Note" at bounding box center [315, 164] width 118 height 16
click at [221, 112] on div "E" at bounding box center [219, 112] width 32 height 8
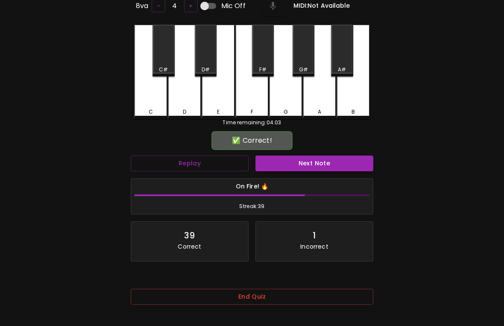
click at [300, 161] on button "Next Note" at bounding box center [315, 164] width 118 height 16
click at [187, 105] on div "D" at bounding box center [184, 72] width 33 height 94
click at [309, 168] on button "Next Note" at bounding box center [315, 164] width 118 height 16
click at [289, 109] on div "G" at bounding box center [286, 112] width 32 height 8
click at [302, 159] on button "Next Note" at bounding box center [315, 164] width 118 height 16
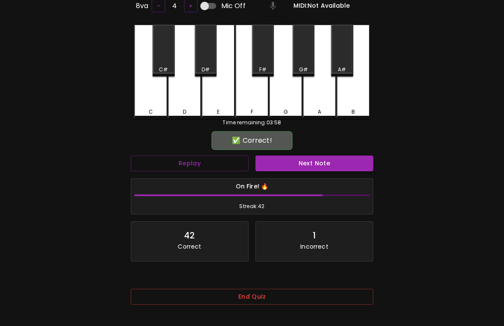
click at [292, 169] on button "Next Note" at bounding box center [315, 164] width 118 height 16
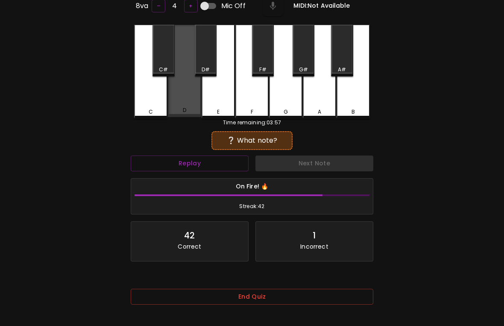
click at [192, 110] on div "D" at bounding box center [185, 110] width 32 height 8
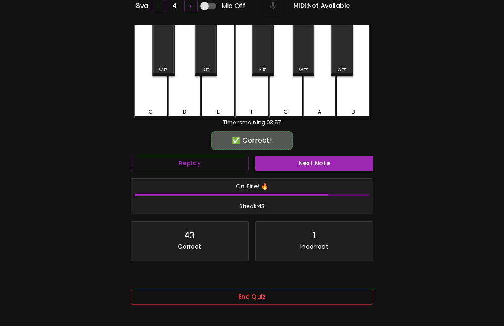
click at [338, 176] on div "On Fire! 🔥 Streak: 43" at bounding box center [252, 197] width 250 height 44
click at [333, 162] on button "Next Note" at bounding box center [315, 164] width 118 height 16
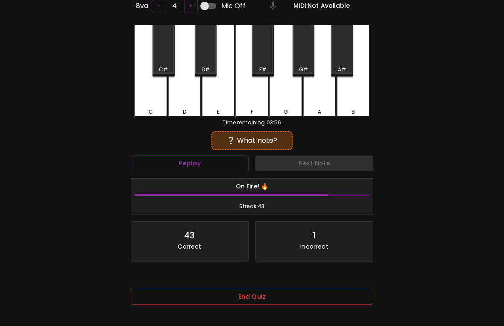
click at [255, 105] on div "F" at bounding box center [252, 72] width 33 height 94
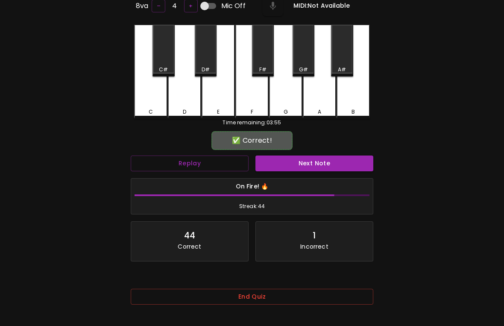
click at [309, 162] on button "Next Note" at bounding box center [315, 164] width 118 height 16
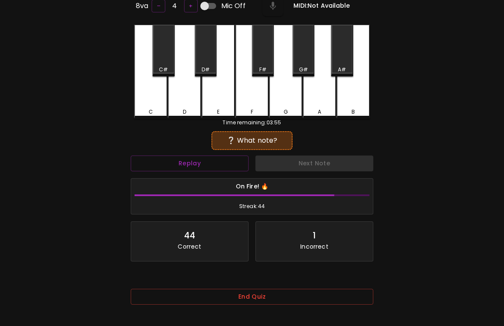
click at [311, 169] on button "Next Note" at bounding box center [315, 164] width 118 height 16
click at [283, 108] on div "G" at bounding box center [286, 112] width 32 height 8
click at [315, 163] on button "Next Note" at bounding box center [315, 164] width 118 height 16
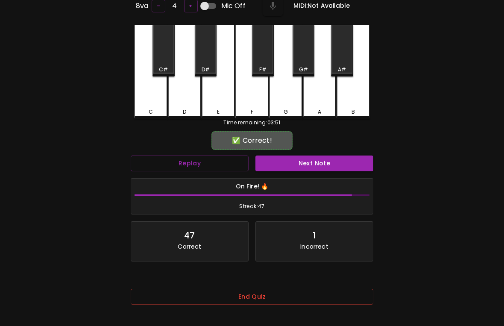
click at [224, 108] on div "E" at bounding box center [219, 112] width 32 height 8
click at [303, 163] on button "Next Note" at bounding box center [315, 164] width 118 height 16
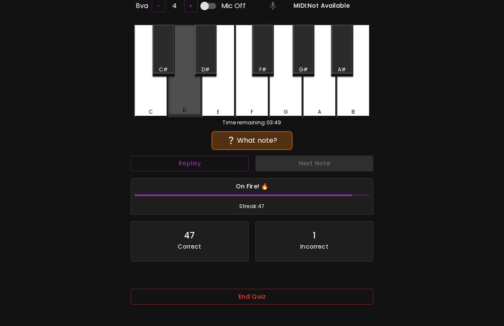
click at [194, 108] on div "D" at bounding box center [185, 110] width 32 height 8
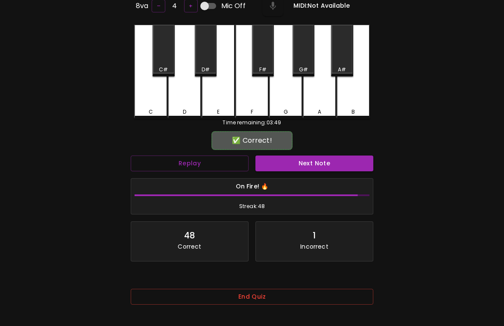
click at [310, 161] on button "Next Note" at bounding box center [315, 164] width 118 height 16
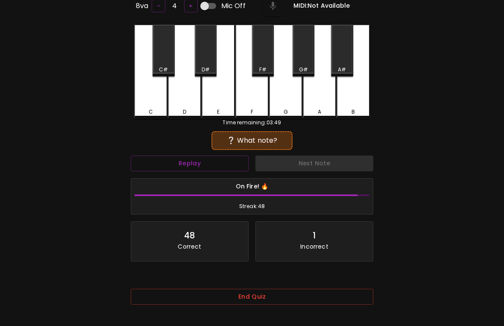
click at [157, 108] on div "C" at bounding box center [151, 112] width 32 height 8
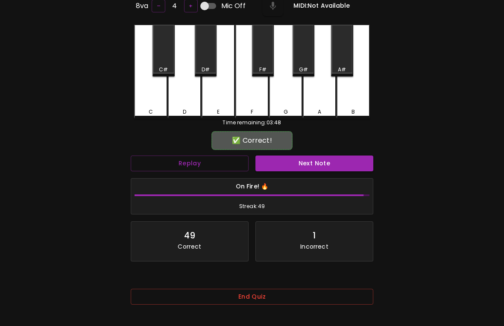
click at [310, 167] on button "Next Note" at bounding box center [315, 164] width 118 height 16
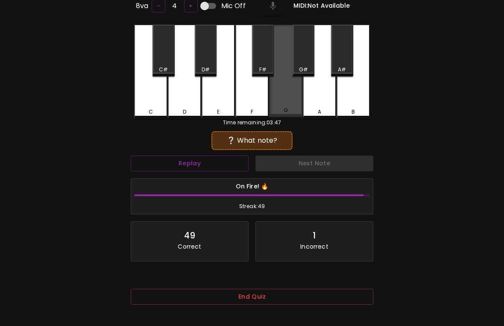
click at [298, 99] on div "G" at bounding box center [285, 71] width 33 height 92
click at [311, 161] on button "Next Note" at bounding box center [315, 164] width 118 height 16
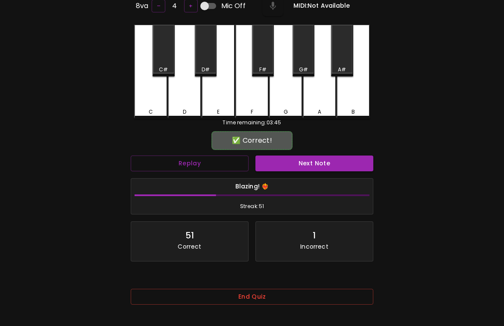
click at [150, 110] on div "C" at bounding box center [151, 112] width 4 height 8
click at [311, 158] on button "Next Note" at bounding box center [315, 164] width 118 height 16
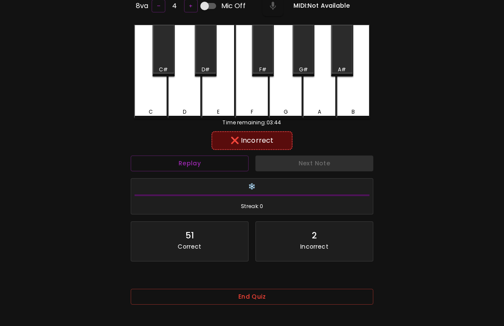
click at [219, 110] on div "E" at bounding box center [218, 112] width 3 height 8
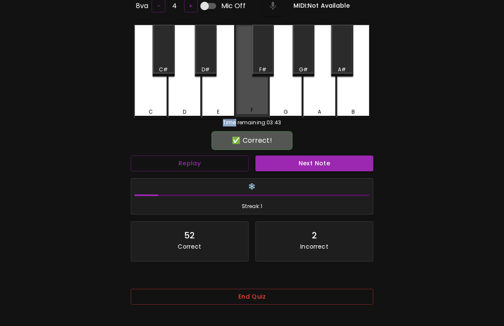
click at [246, 100] on div "F" at bounding box center [252, 71] width 33 height 92
click at [266, 282] on button "End Quiz" at bounding box center [252, 297] width 243 height 16
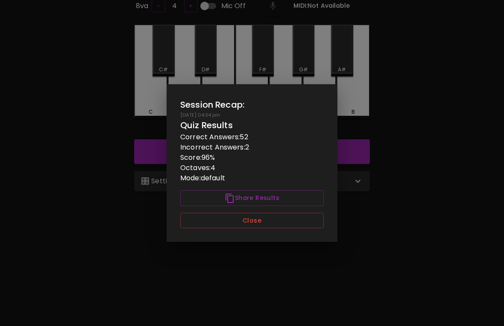
click at [274, 229] on button "Close" at bounding box center [252, 221] width 144 height 16
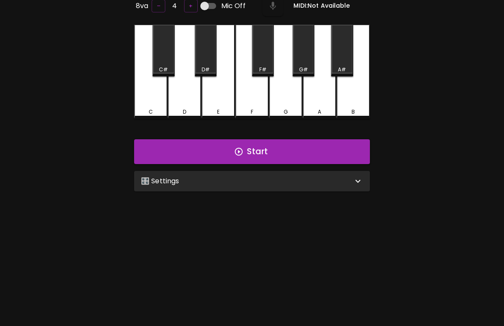
click at [316, 148] on button "Start" at bounding box center [252, 151] width 236 height 25
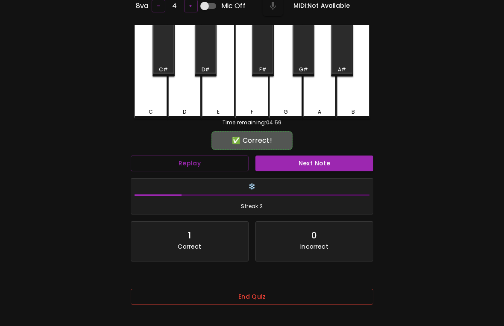
click at [192, 96] on div "D" at bounding box center [184, 72] width 33 height 94
click at [324, 168] on button "Next Note" at bounding box center [315, 164] width 118 height 16
click at [327, 160] on button "Next Note" at bounding box center [315, 164] width 118 height 16
click at [320, 160] on button "Next Note" at bounding box center [315, 164] width 118 height 16
click at [321, 163] on button "Next Note" at bounding box center [315, 164] width 118 height 16
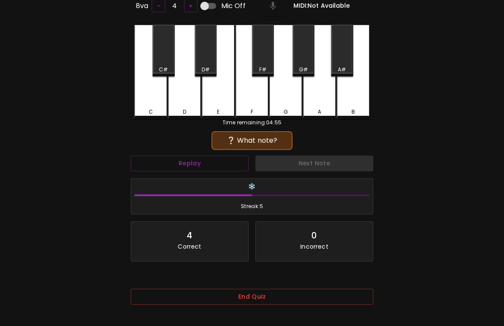
click at [312, 168] on button "Next Note" at bounding box center [315, 164] width 118 height 16
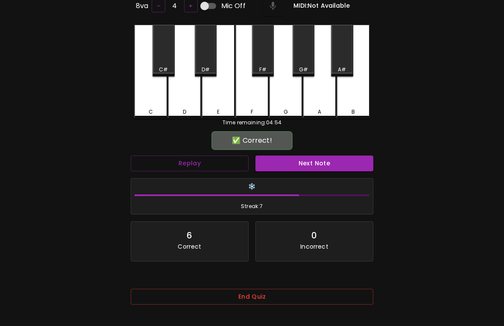
click at [315, 167] on button "Next Note" at bounding box center [315, 164] width 118 height 16
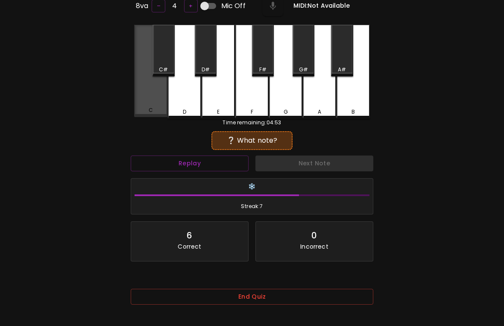
click at [315, 164] on button "Next Note" at bounding box center [315, 164] width 118 height 16
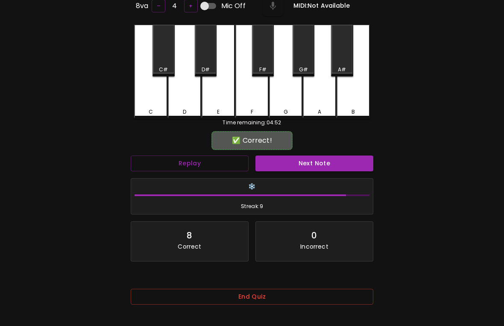
click at [316, 162] on button "Next Note" at bounding box center [315, 164] width 118 height 16
click at [323, 162] on button "Next Note" at bounding box center [315, 164] width 118 height 16
click at [315, 162] on button "Next Note" at bounding box center [315, 164] width 118 height 16
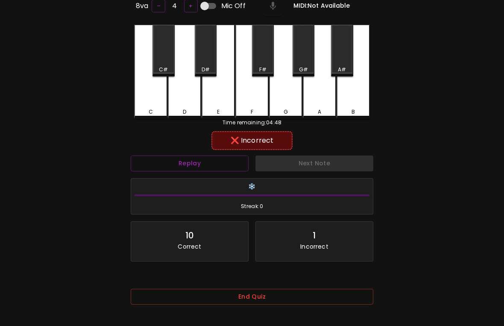
click at [320, 165] on div "Next Note" at bounding box center [314, 163] width 125 height 23
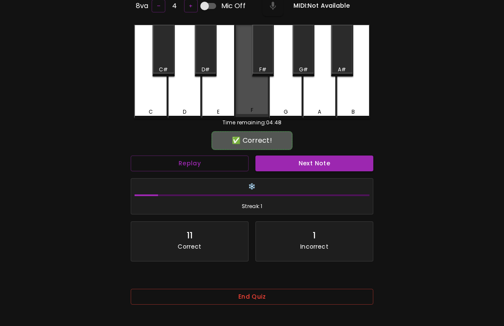
click at [247, 99] on div "F" at bounding box center [252, 71] width 33 height 92
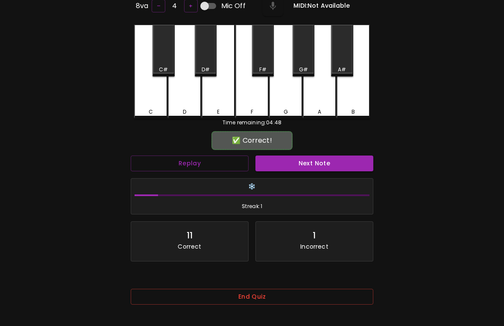
click at [326, 169] on button "Next Note" at bounding box center [315, 164] width 118 height 16
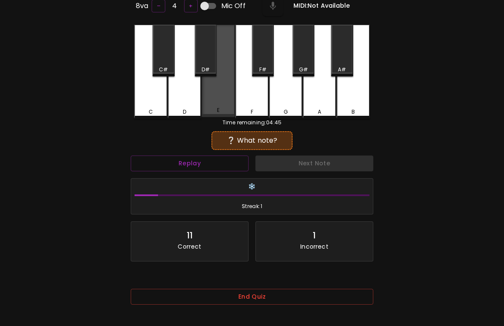
click at [319, 165] on button "Next Note" at bounding box center [315, 164] width 118 height 16
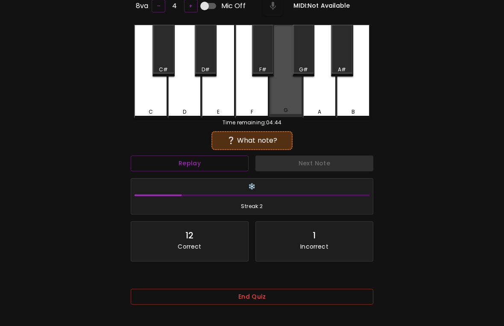
click at [318, 162] on button "Next Note" at bounding box center [315, 164] width 118 height 16
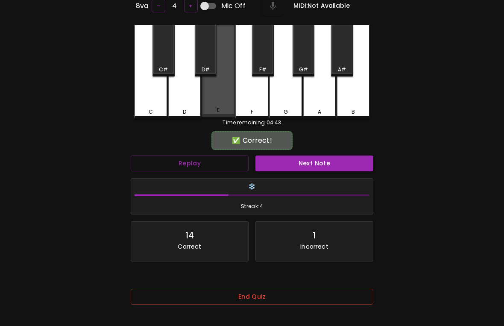
click at [321, 168] on button "Next Note" at bounding box center [315, 164] width 118 height 16
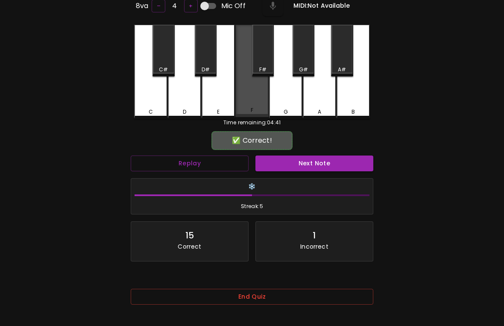
click at [321, 162] on button "Next Note" at bounding box center [315, 164] width 118 height 16
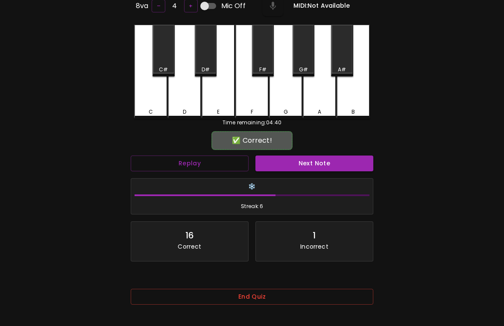
click at [322, 160] on button "Next Note" at bounding box center [315, 164] width 118 height 16
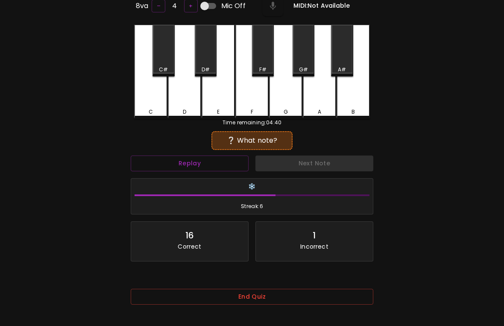
click at [155, 102] on div "C" at bounding box center [150, 72] width 33 height 94
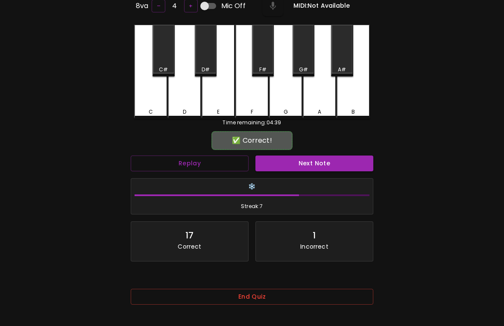
click at [324, 163] on button "Next Note" at bounding box center [315, 164] width 118 height 16
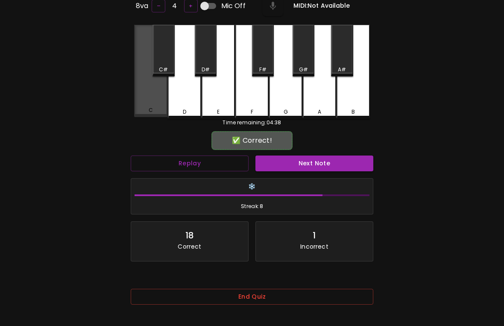
click at [331, 163] on button "Next Note" at bounding box center [315, 164] width 118 height 16
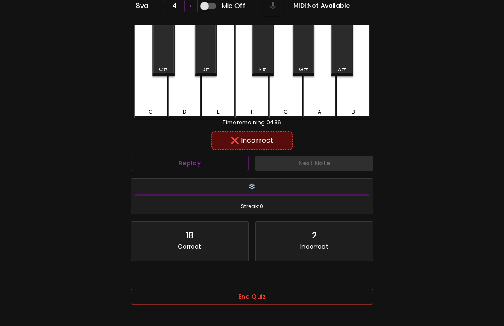
click at [327, 162] on div "Next Note" at bounding box center [314, 163] width 125 height 23
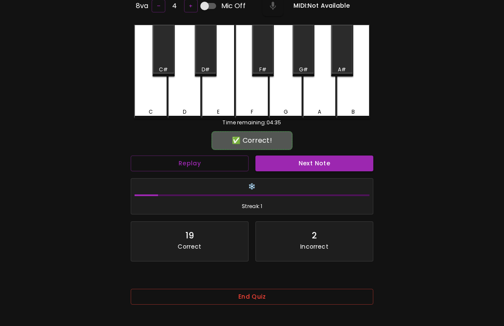
click at [245, 94] on div "F" at bounding box center [252, 72] width 33 height 94
click at [312, 282] on button "End Quiz" at bounding box center [252, 297] width 243 height 16
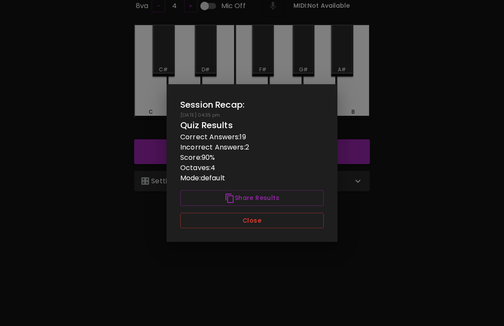
click at [283, 229] on button "Close" at bounding box center [252, 221] width 144 height 16
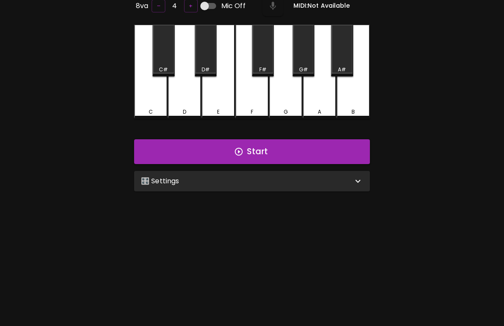
click at [265, 176] on div "🎛️ Settings" at bounding box center [247, 181] width 212 height 10
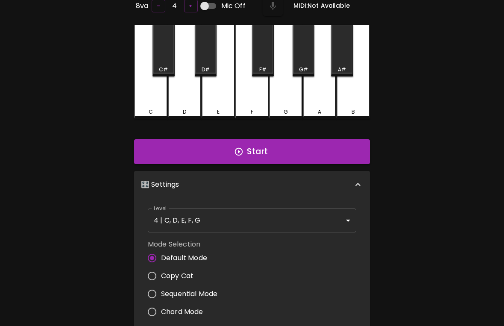
click at [282, 215] on body "🎹 PitchCraft About Badges Wizard Reading Pro Tuning Log Out 8va – 4 + Mic Off M…" at bounding box center [252, 229] width 504 height 566
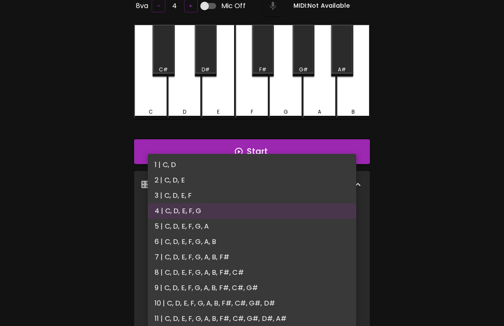
click at [176, 164] on li "1 | C, D" at bounding box center [252, 164] width 209 height 15
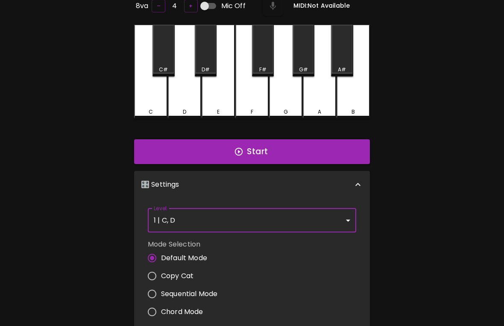
type input "1"
click at [284, 155] on button "Start" at bounding box center [252, 151] width 236 height 25
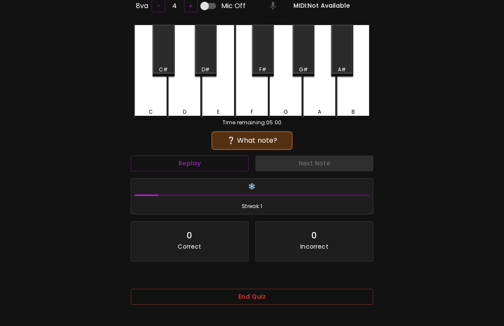
click at [141, 99] on div "C" at bounding box center [150, 72] width 33 height 94
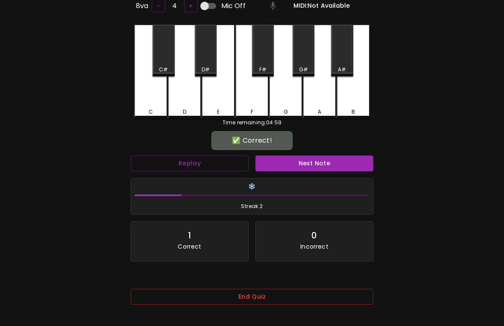
click at [314, 162] on button "Next Note" at bounding box center [315, 164] width 118 height 16
click at [313, 163] on button "Next Note" at bounding box center [315, 164] width 118 height 16
click at [312, 166] on button "Next Note" at bounding box center [315, 164] width 118 height 16
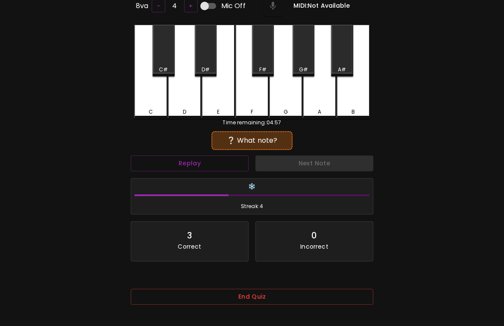
click at [318, 167] on button "Next Note" at bounding box center [315, 164] width 118 height 16
click at [314, 168] on button "Next Note" at bounding box center [315, 164] width 118 height 16
click at [301, 168] on button "Next Note" at bounding box center [315, 164] width 118 height 16
click at [309, 163] on button "Next Note" at bounding box center [315, 164] width 118 height 16
click at [315, 169] on button "Next Note" at bounding box center [315, 164] width 118 height 16
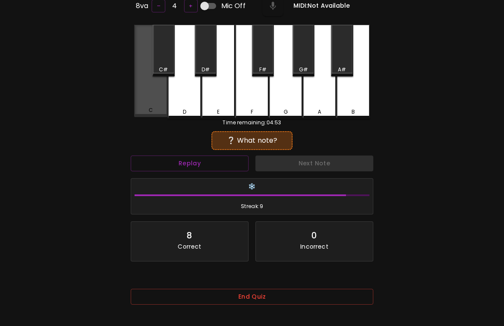
click at [311, 168] on button "Next Note" at bounding box center [315, 164] width 118 height 16
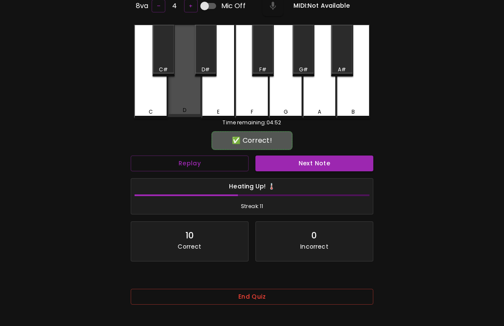
click at [303, 169] on button "Next Note" at bounding box center [315, 164] width 118 height 16
click at [302, 166] on button "Next Note" at bounding box center [315, 164] width 118 height 16
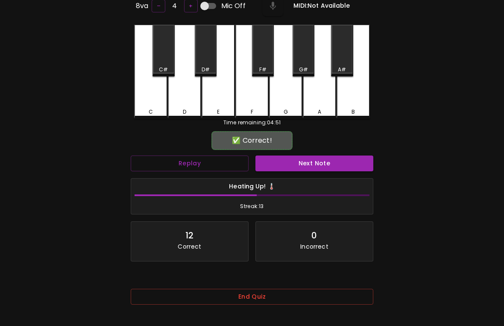
click at [304, 167] on button "Next Note" at bounding box center [315, 164] width 118 height 16
click at [313, 165] on button "Next Note" at bounding box center [315, 164] width 118 height 16
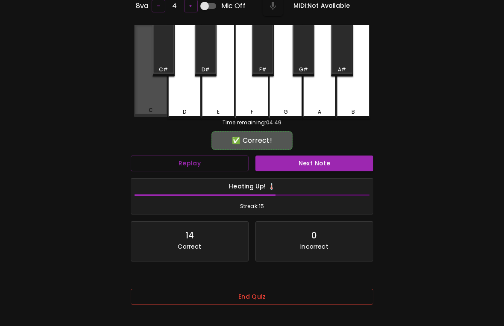
click at [307, 168] on button "Next Note" at bounding box center [315, 164] width 118 height 16
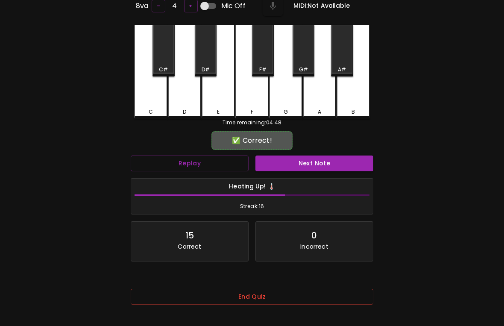
click at [310, 175] on div "Heating Up! 🌡️ Streak: 16" at bounding box center [252, 197] width 250 height 44
click at [312, 162] on button "Next Note" at bounding box center [315, 164] width 118 height 16
click at [314, 160] on button "Next Note" at bounding box center [315, 164] width 118 height 16
click at [320, 164] on button "Next Note" at bounding box center [315, 164] width 118 height 16
click at [318, 167] on button "Next Note" at bounding box center [315, 164] width 118 height 16
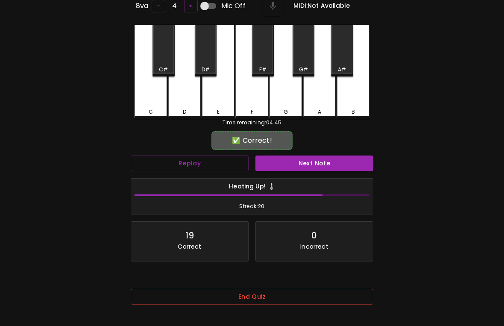
click at [314, 168] on button "Next Note" at bounding box center [315, 164] width 118 height 16
click at [312, 168] on button "Next Note" at bounding box center [315, 164] width 118 height 16
click at [327, 168] on button "Next Note" at bounding box center [315, 164] width 118 height 16
click at [318, 169] on button "Next Note" at bounding box center [315, 164] width 118 height 16
click at [320, 163] on button "Next Note" at bounding box center [315, 164] width 118 height 16
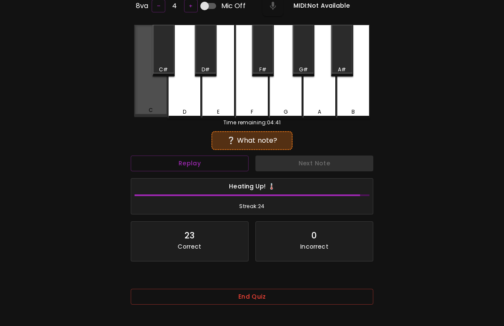
click at [321, 169] on button "Next Note" at bounding box center [315, 164] width 118 height 16
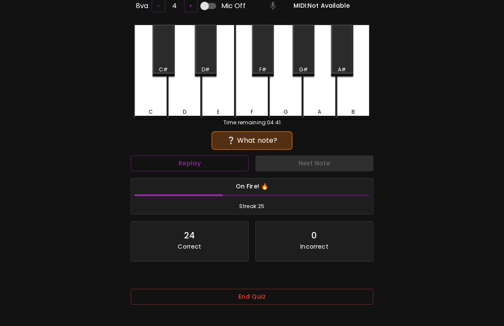
click at [327, 162] on button "Next Note" at bounding box center [315, 164] width 118 height 16
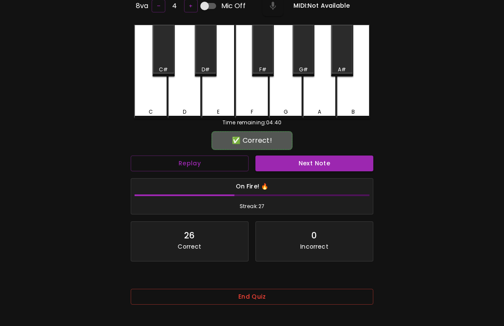
click at [328, 167] on button "Next Note" at bounding box center [315, 164] width 118 height 16
click at [316, 168] on button "Next Note" at bounding box center [315, 164] width 118 height 16
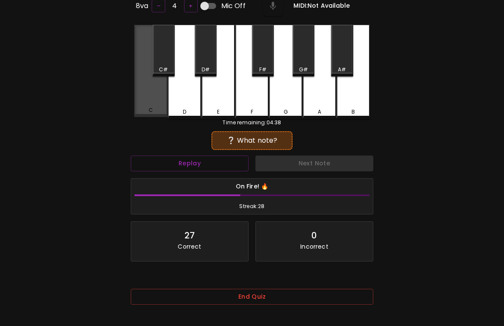
click at [323, 168] on button "Next Note" at bounding box center [315, 164] width 118 height 16
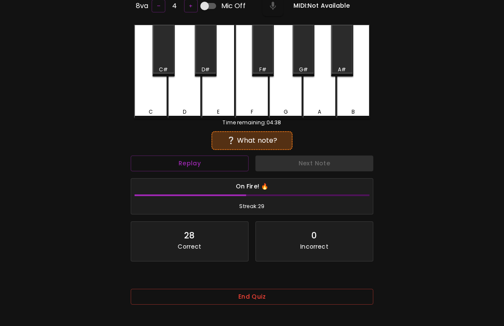
click at [315, 168] on button "Next Note" at bounding box center [315, 164] width 118 height 16
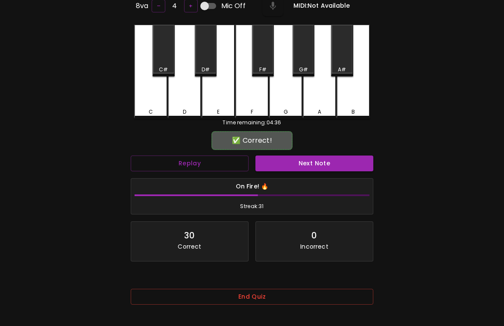
click at [318, 161] on button "Next Note" at bounding box center [315, 164] width 118 height 16
click at [312, 163] on button "Next Note" at bounding box center [315, 164] width 118 height 16
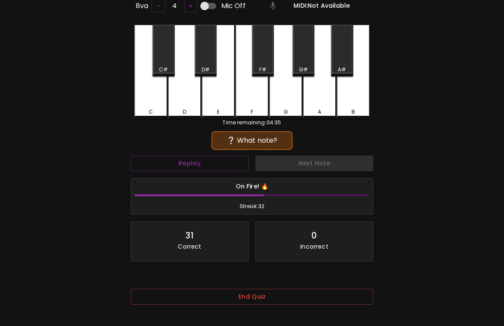
click at [313, 168] on button "Next Note" at bounding box center [315, 164] width 118 height 16
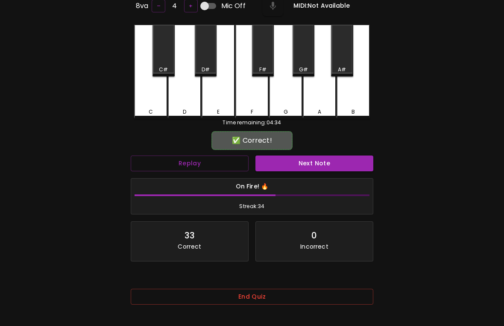
click at [321, 159] on button "Next Note" at bounding box center [315, 164] width 118 height 16
click at [316, 160] on button "Next Note" at bounding box center [315, 164] width 118 height 16
click at [316, 161] on button "Next Note" at bounding box center [315, 164] width 118 height 16
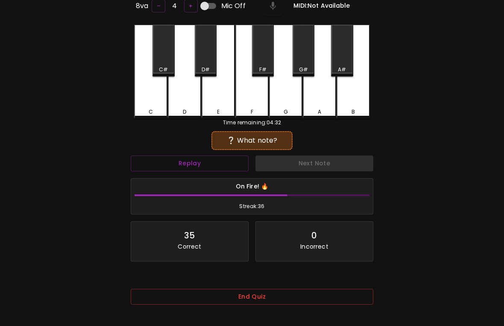
click at [317, 156] on button "Next Note" at bounding box center [315, 164] width 118 height 16
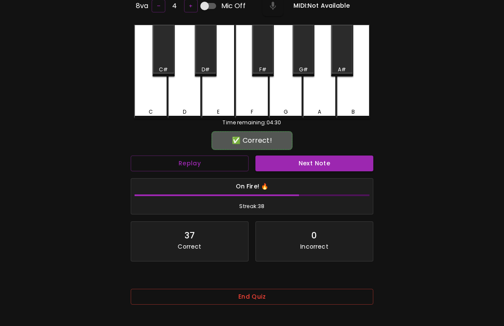
click at [316, 165] on button "Next Note" at bounding box center [315, 164] width 118 height 16
click at [318, 166] on button "Next Note" at bounding box center [315, 164] width 118 height 16
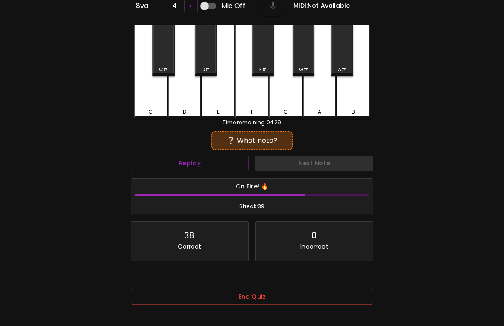
click at [148, 95] on div "C" at bounding box center [150, 72] width 33 height 94
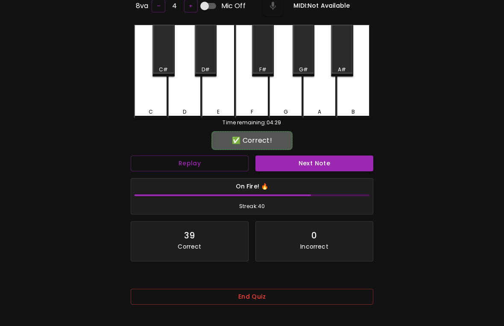
click at [317, 168] on button "Next Note" at bounding box center [315, 164] width 118 height 16
click at [321, 164] on button "Next Note" at bounding box center [315, 164] width 118 height 16
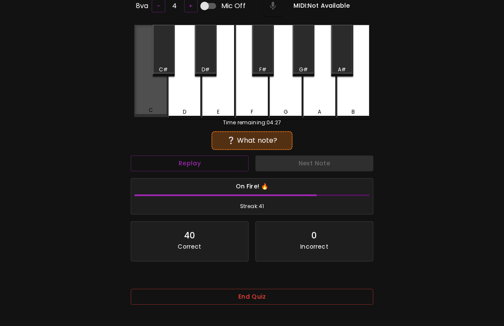
click at [316, 168] on button "Next Note" at bounding box center [315, 164] width 118 height 16
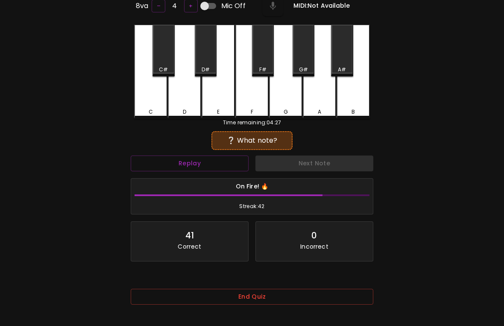
click at [315, 165] on button "Next Note" at bounding box center [315, 164] width 118 height 16
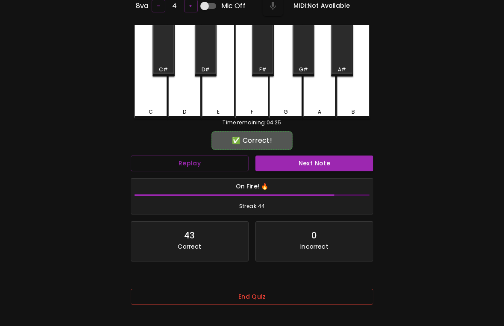
click at [318, 165] on button "Next Note" at bounding box center [315, 164] width 118 height 16
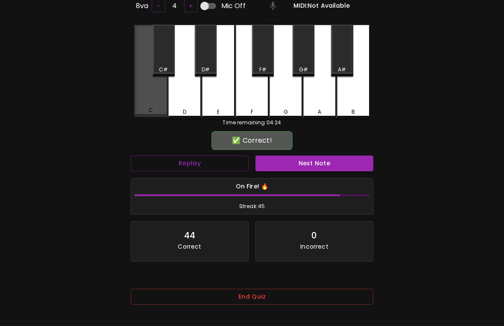
click at [318, 163] on button "Next Note" at bounding box center [315, 164] width 118 height 16
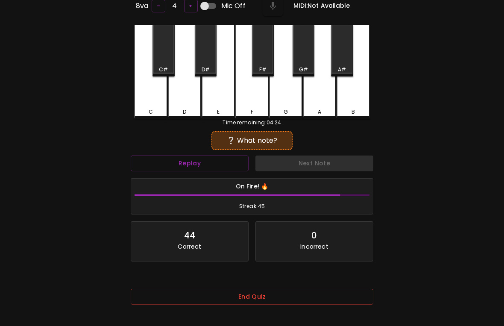
click at [315, 167] on button "Next Note" at bounding box center [315, 164] width 118 height 16
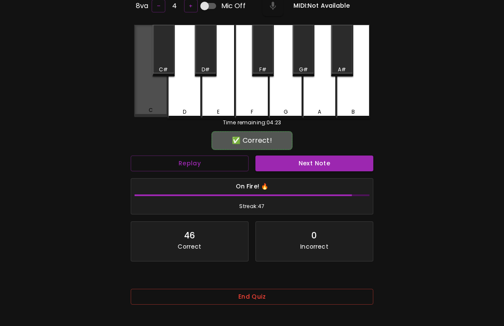
click at [146, 105] on div "C" at bounding box center [150, 71] width 33 height 92
click at [319, 166] on button "Next Note" at bounding box center [315, 164] width 118 height 16
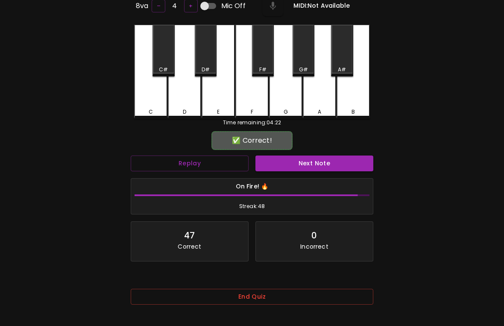
click at [313, 160] on button "Next Note" at bounding box center [315, 164] width 118 height 16
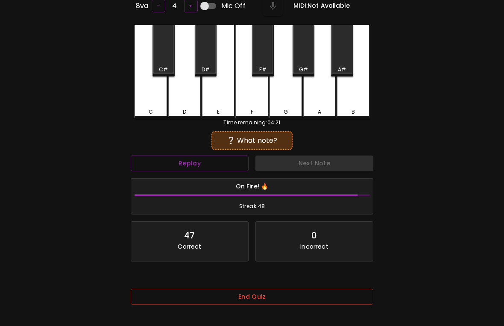
click at [315, 164] on button "Next Note" at bounding box center [315, 164] width 118 height 16
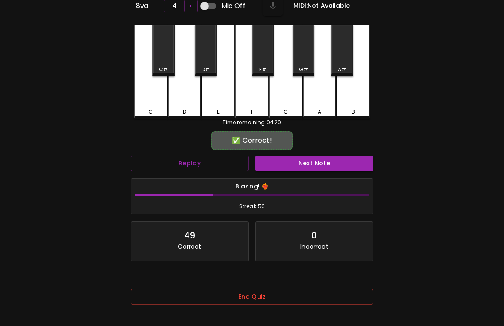
click at [318, 167] on button "Next Note" at bounding box center [315, 164] width 118 height 16
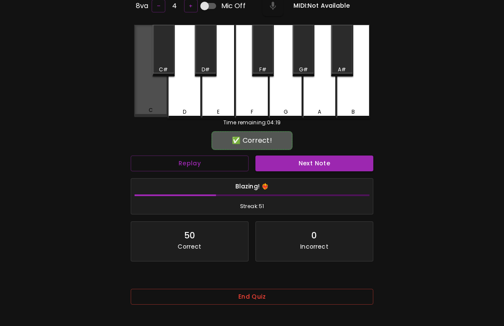
click at [318, 167] on button "Next Note" at bounding box center [315, 164] width 118 height 16
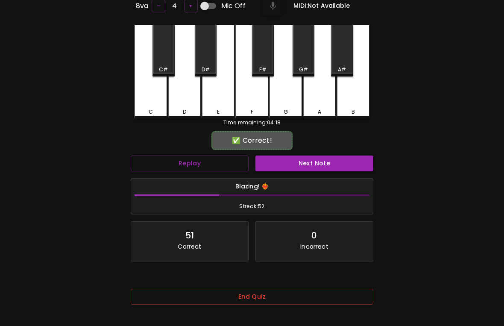
click at [312, 162] on button "Next Note" at bounding box center [315, 164] width 118 height 16
click at [315, 162] on button "Next Note" at bounding box center [315, 164] width 118 height 16
click at [315, 163] on button "Next Note" at bounding box center [315, 164] width 118 height 16
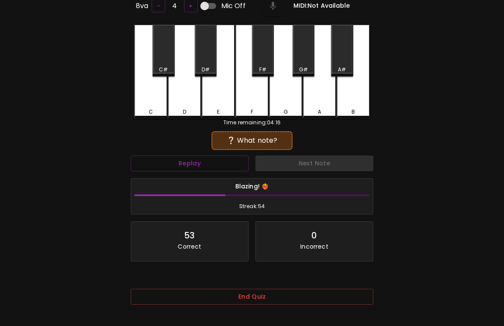
click at [313, 168] on button "Next Note" at bounding box center [315, 164] width 118 height 16
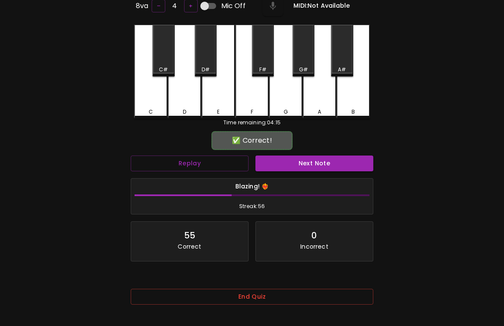
click at [319, 168] on button "Next Note" at bounding box center [315, 164] width 118 height 16
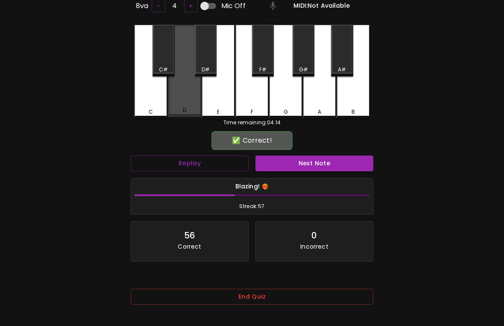
click at [317, 165] on button "Next Note" at bounding box center [315, 164] width 118 height 16
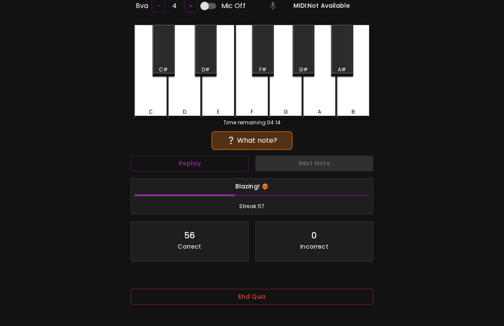
click at [321, 169] on button "Next Note" at bounding box center [315, 164] width 118 height 16
click at [318, 168] on button "Next Note" at bounding box center [315, 164] width 118 height 16
click at [313, 165] on button "Next Note" at bounding box center [315, 164] width 118 height 16
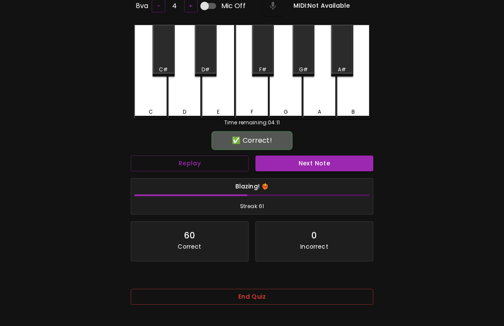
click at [316, 163] on button "Next Note" at bounding box center [315, 164] width 118 height 16
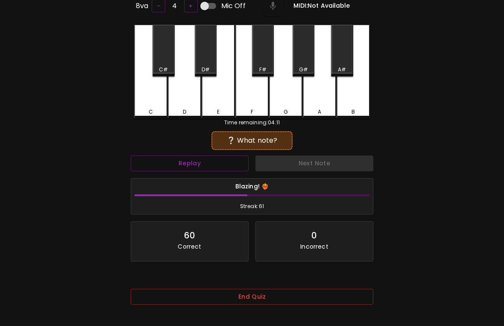
click at [316, 164] on button "Next Note" at bounding box center [315, 164] width 118 height 16
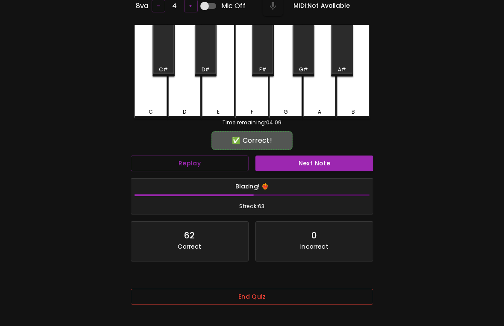
click at [323, 156] on button "Next Note" at bounding box center [315, 164] width 118 height 16
click at [327, 157] on button "Next Note" at bounding box center [315, 164] width 118 height 16
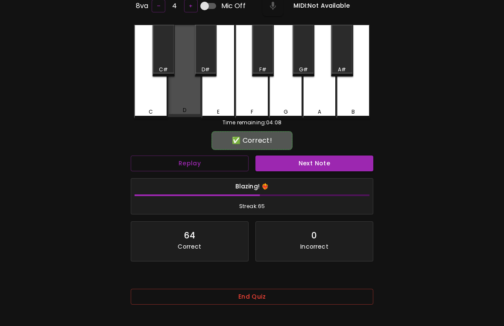
click at [328, 157] on button "Next Note" at bounding box center [315, 164] width 118 height 16
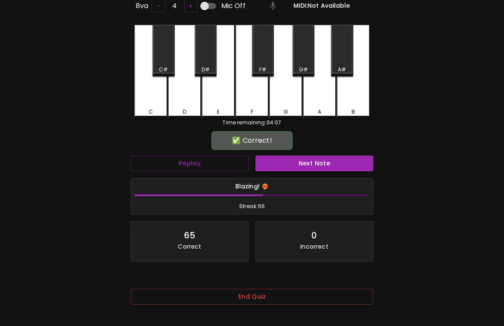
click at [307, 161] on button "Next Note" at bounding box center [315, 164] width 118 height 16
click at [312, 168] on button "Next Note" at bounding box center [315, 164] width 118 height 16
click at [313, 167] on button "Next Note" at bounding box center [315, 164] width 118 height 16
click at [324, 164] on button "Next Note" at bounding box center [315, 164] width 118 height 16
click at [318, 166] on button "Next Note" at bounding box center [315, 164] width 118 height 16
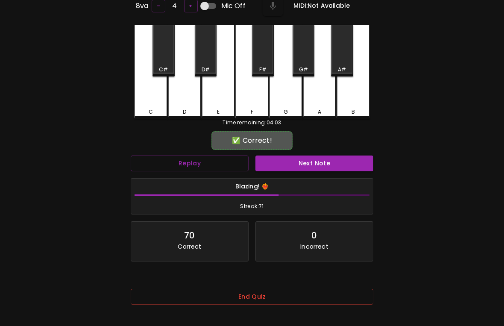
click at [317, 165] on button "Next Note" at bounding box center [315, 164] width 118 height 16
click at [318, 158] on button "Next Note" at bounding box center [315, 164] width 118 height 16
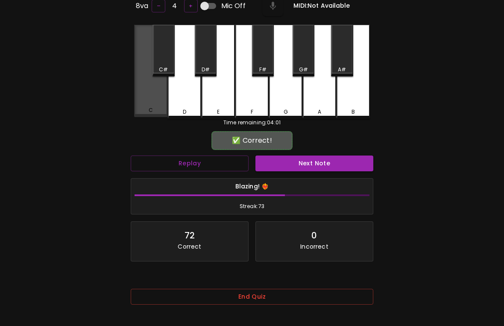
click at [317, 166] on button "Next Note" at bounding box center [315, 164] width 118 height 16
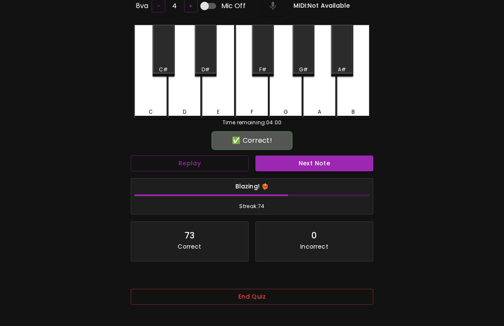
click at [321, 158] on button "Next Note" at bounding box center [315, 164] width 118 height 16
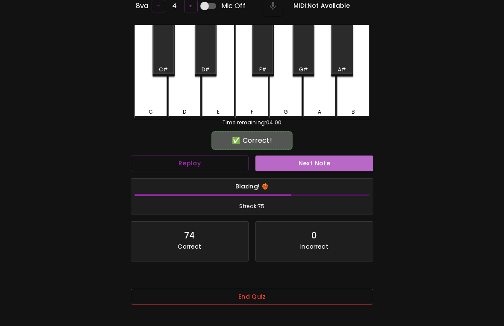
click at [314, 163] on button "Next Note" at bounding box center [315, 164] width 118 height 16
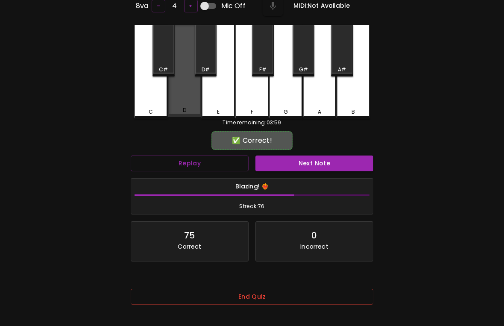
click at [313, 169] on button "Next Note" at bounding box center [315, 164] width 118 height 16
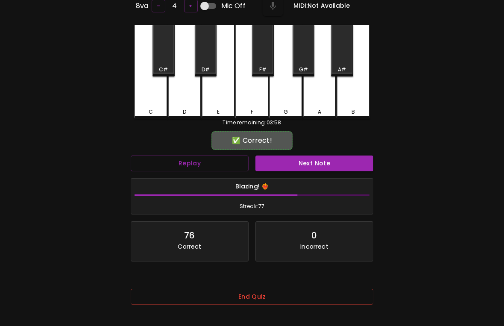
click at [316, 166] on button "Next Note" at bounding box center [315, 164] width 118 height 16
click at [322, 162] on button "Next Note" at bounding box center [315, 164] width 118 height 16
click at [311, 168] on button "Next Note" at bounding box center [315, 164] width 118 height 16
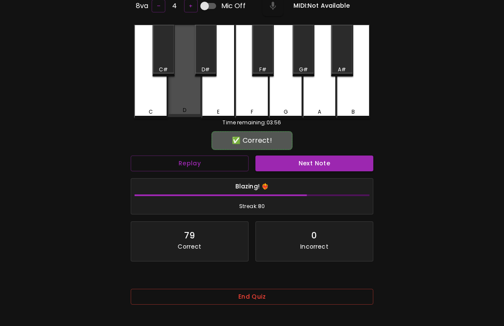
click at [306, 164] on button "Next Note" at bounding box center [315, 164] width 118 height 16
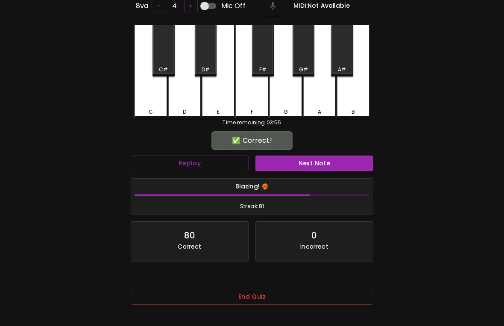
click at [311, 162] on button "Next Note" at bounding box center [315, 164] width 118 height 16
click at [316, 161] on button "Next Note" at bounding box center [315, 164] width 118 height 16
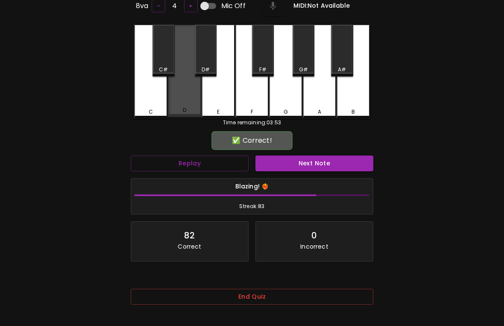
click at [312, 165] on button "Next Note" at bounding box center [315, 164] width 118 height 16
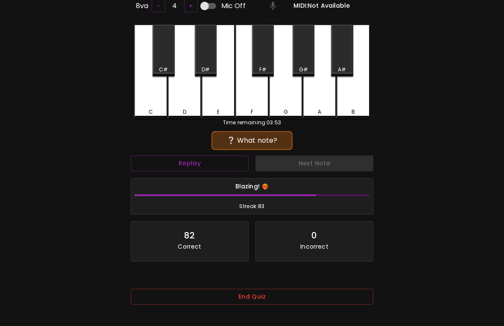
click at [311, 161] on button "Next Note" at bounding box center [315, 164] width 118 height 16
click at [315, 165] on button "Next Note" at bounding box center [315, 164] width 118 height 16
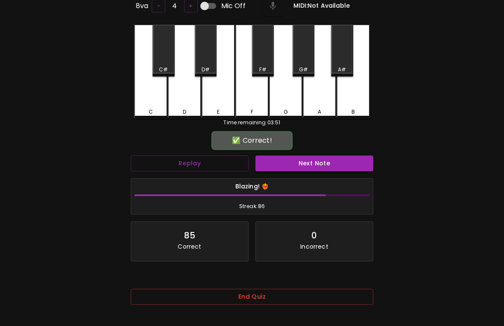
click at [315, 168] on button "Next Note" at bounding box center [315, 164] width 118 height 16
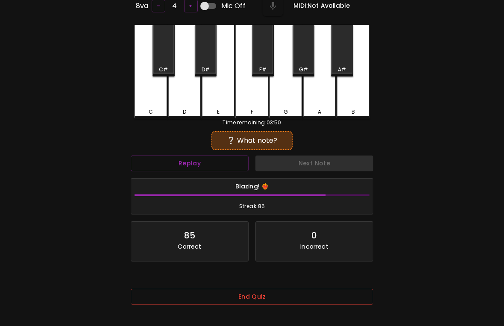
click at [313, 166] on button "Next Note" at bounding box center [315, 164] width 118 height 16
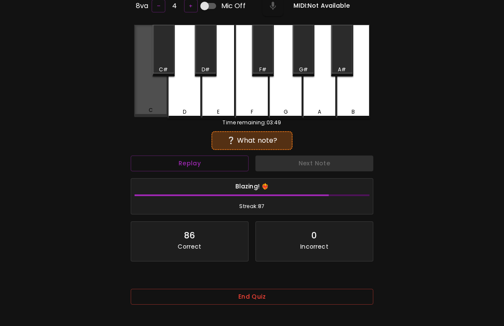
click at [315, 168] on button "Next Note" at bounding box center [315, 164] width 118 height 16
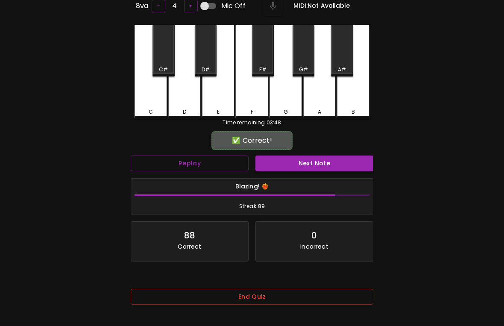
click at [309, 168] on button "Next Note" at bounding box center [315, 164] width 118 height 16
click at [322, 164] on button "Next Note" at bounding box center [315, 164] width 118 height 16
click at [323, 158] on button "Next Note" at bounding box center [315, 164] width 118 height 16
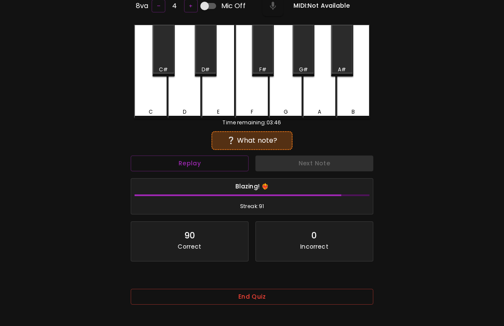
click at [336, 156] on button "Next Note" at bounding box center [315, 164] width 118 height 16
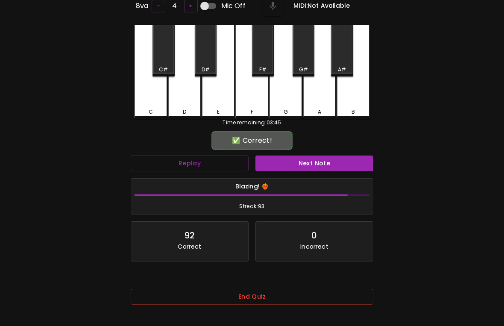
click at [323, 165] on button "Next Note" at bounding box center [315, 164] width 118 height 16
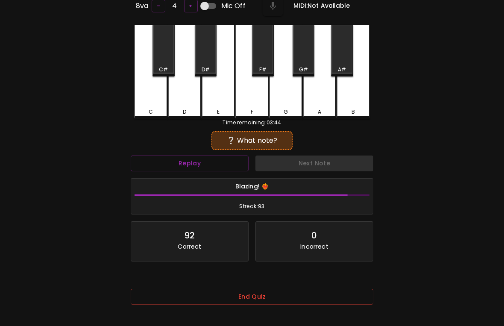
click at [327, 165] on button "Next Note" at bounding box center [315, 164] width 118 height 16
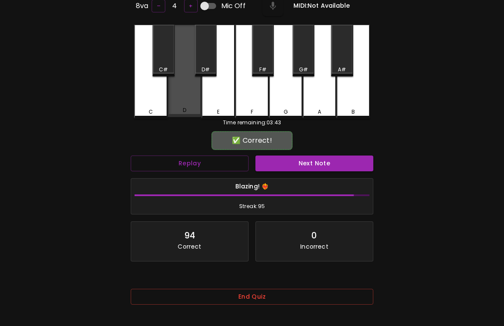
click at [330, 161] on button "Next Note" at bounding box center [315, 164] width 118 height 16
click at [326, 162] on button "Next Note" at bounding box center [315, 164] width 118 height 16
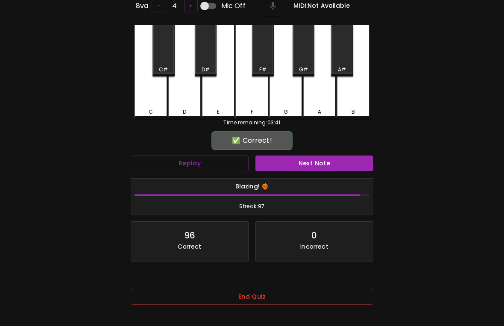
click at [328, 158] on button "Next Note" at bounding box center [315, 164] width 118 height 16
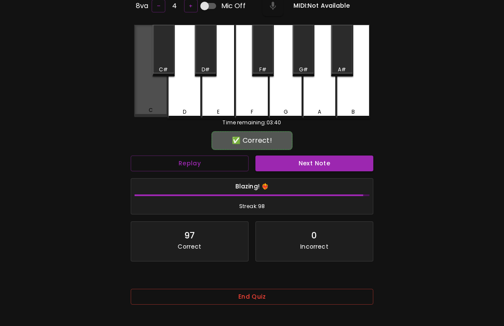
click at [331, 159] on button "Next Note" at bounding box center [315, 164] width 118 height 16
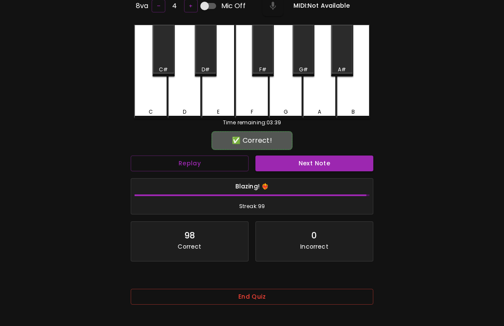
click at [337, 161] on button "Next Note" at bounding box center [315, 164] width 118 height 16
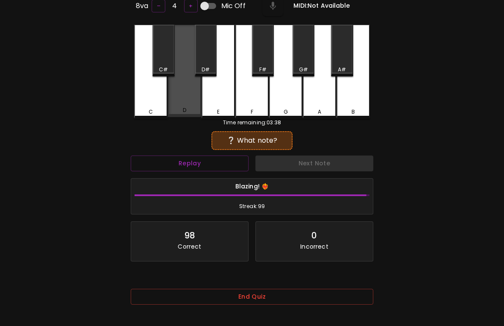
click at [334, 168] on button "Next Note" at bounding box center [315, 164] width 118 height 16
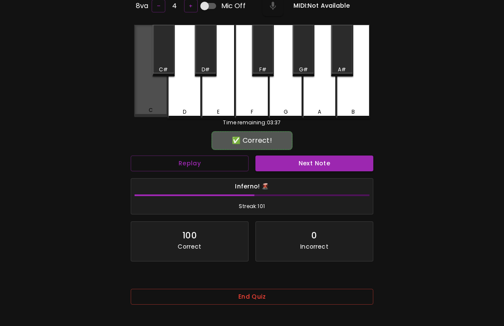
click at [334, 166] on button "Next Note" at bounding box center [315, 164] width 118 height 16
click at [332, 159] on button "Next Note" at bounding box center [315, 164] width 118 height 16
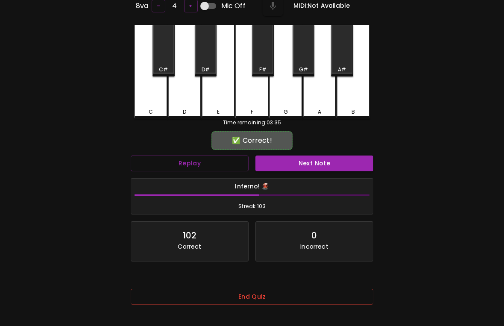
click at [335, 160] on button "Next Note" at bounding box center [315, 164] width 118 height 16
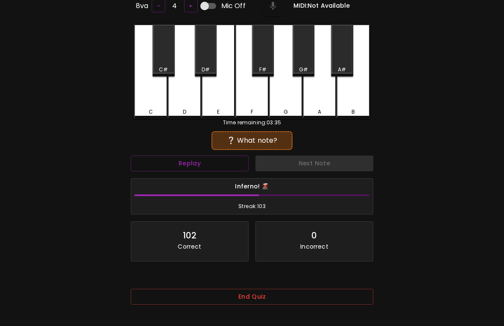
click at [334, 165] on button "Next Note" at bounding box center [315, 164] width 118 height 16
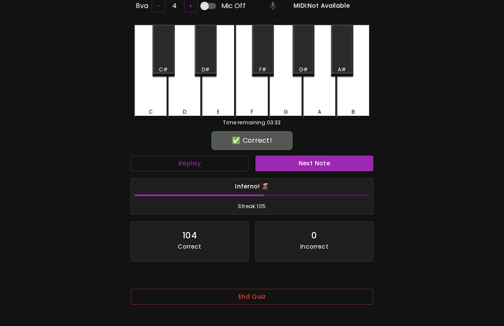
click at [330, 162] on button "Next Note" at bounding box center [315, 164] width 118 height 16
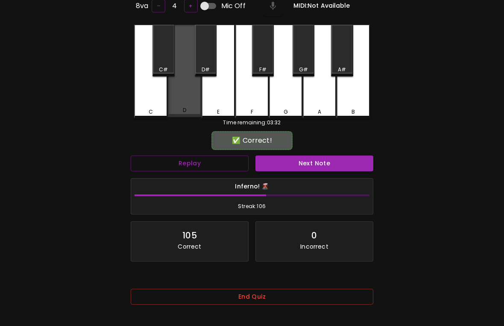
click at [314, 162] on button "Next Note" at bounding box center [315, 164] width 118 height 16
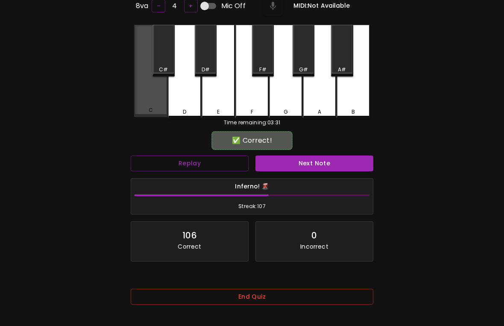
click at [324, 162] on button "Next Note" at bounding box center [315, 164] width 118 height 16
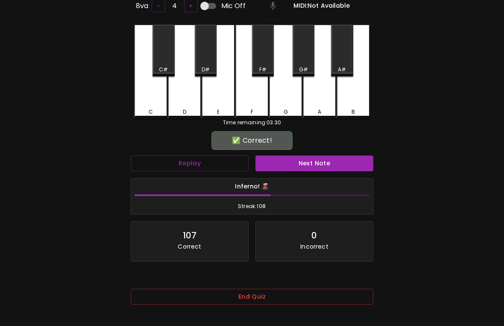
click at [321, 159] on button "Next Note" at bounding box center [315, 164] width 118 height 16
click at [322, 157] on button "Next Note" at bounding box center [315, 164] width 118 height 16
click at [326, 157] on button "Next Note" at bounding box center [315, 164] width 118 height 16
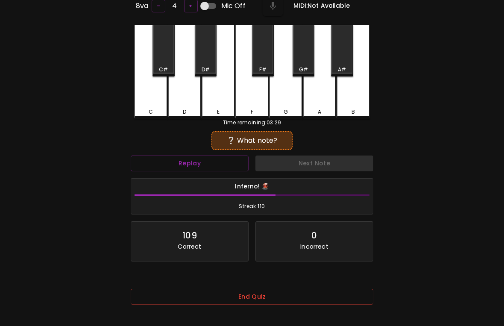
click at [319, 167] on button "Next Note" at bounding box center [315, 164] width 118 height 16
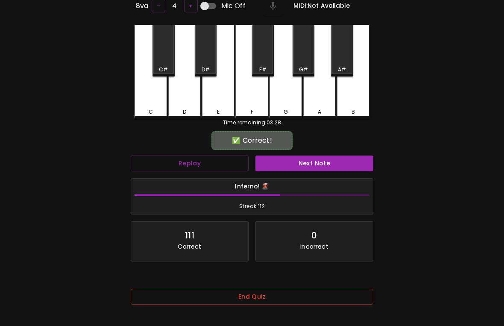
click at [324, 156] on button "Next Note" at bounding box center [315, 164] width 118 height 16
click at [321, 167] on button "Next Note" at bounding box center [315, 164] width 118 height 16
click at [328, 161] on button "Next Note" at bounding box center [315, 164] width 118 height 16
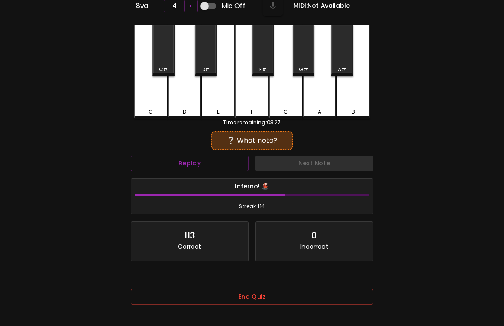
click at [144, 94] on div "C" at bounding box center [150, 72] width 33 height 94
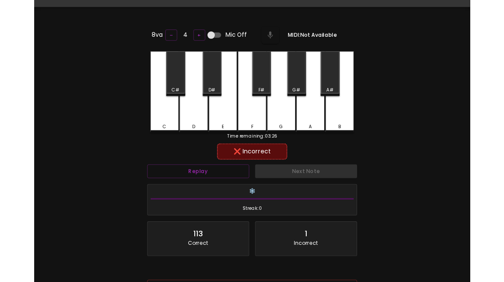
scroll to position [19, 0]
